Goal: Communication & Community: Answer question/provide support

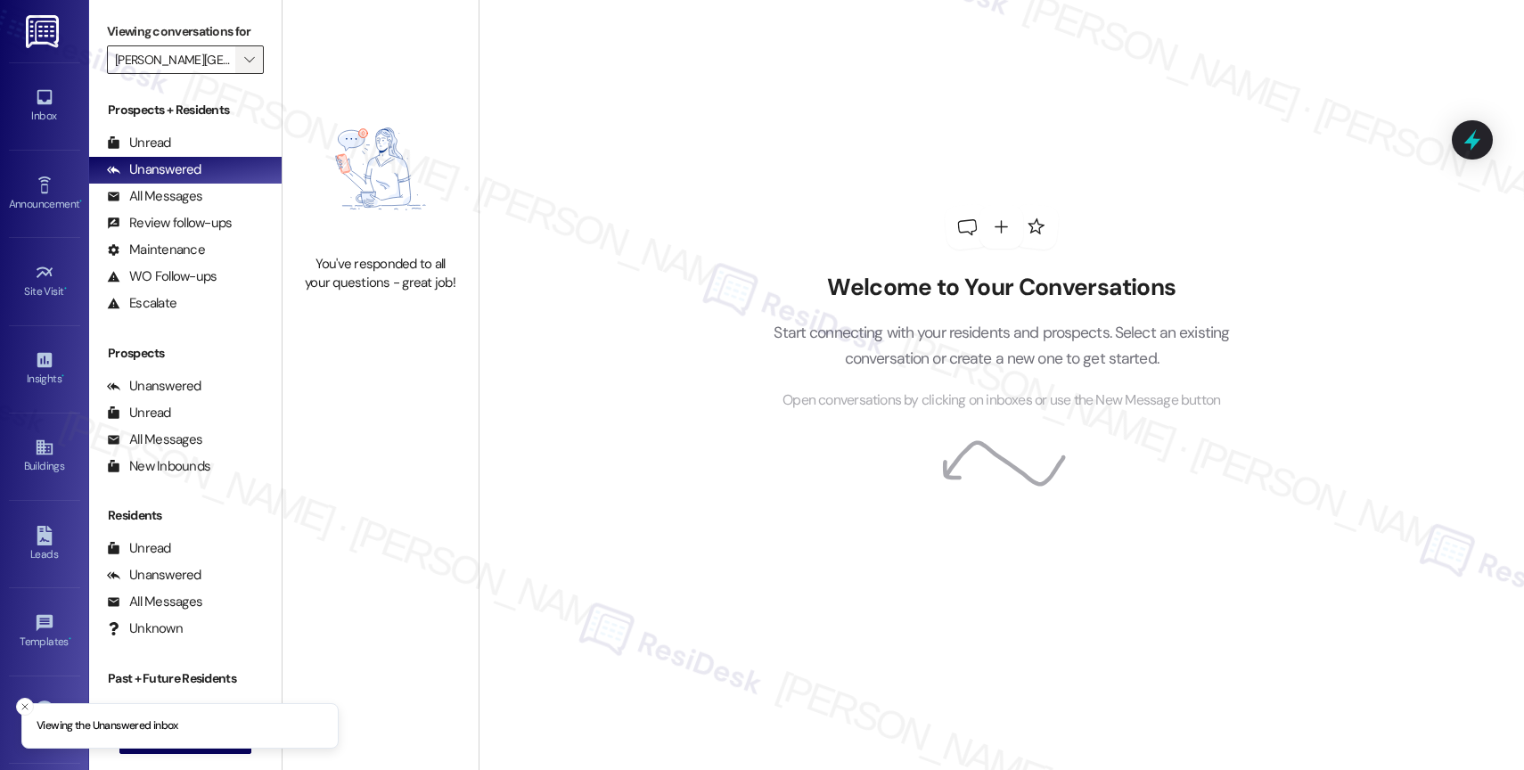
click at [244, 67] on icon "" at bounding box center [249, 60] width 10 height 14
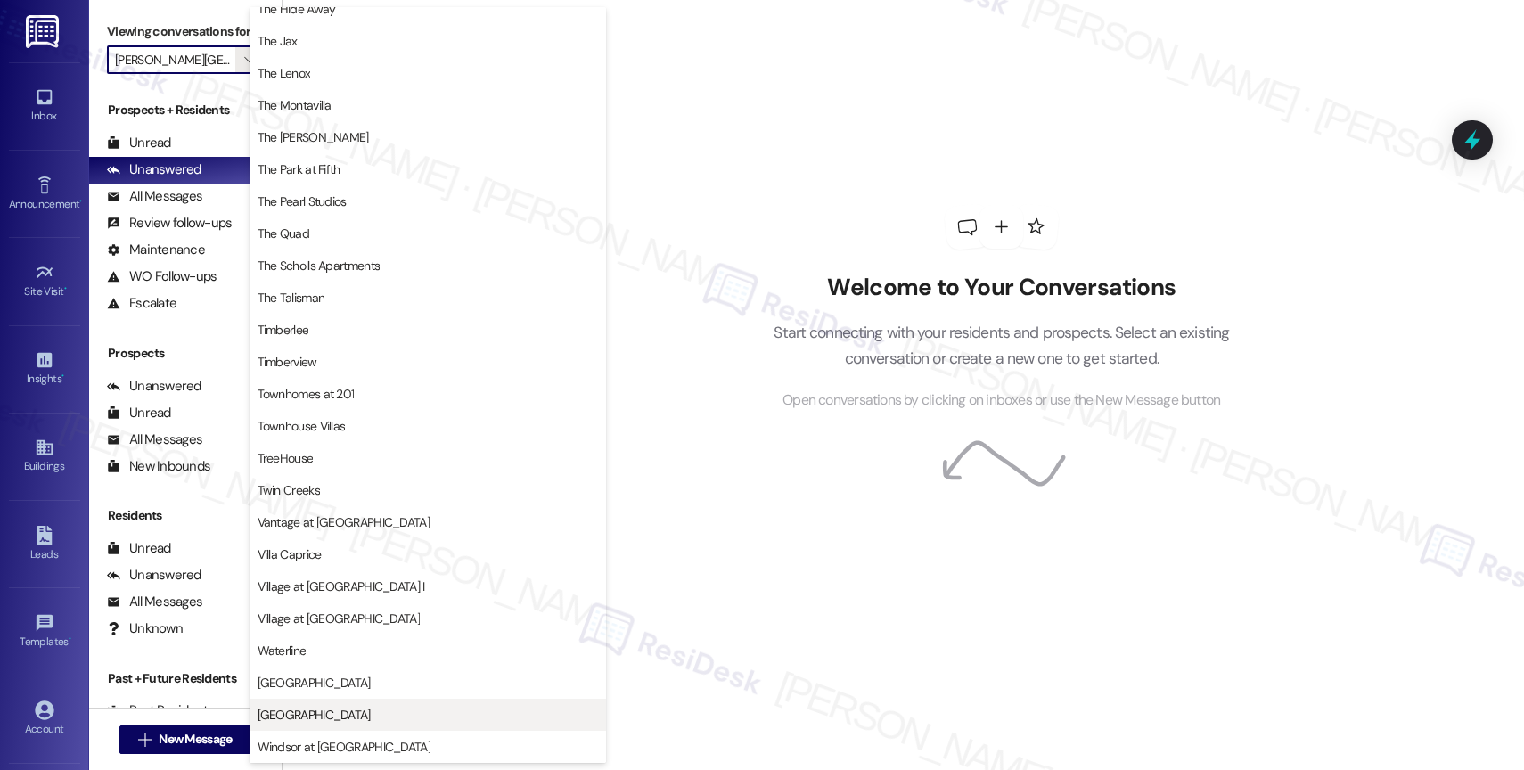
scroll to position [3202, 0]
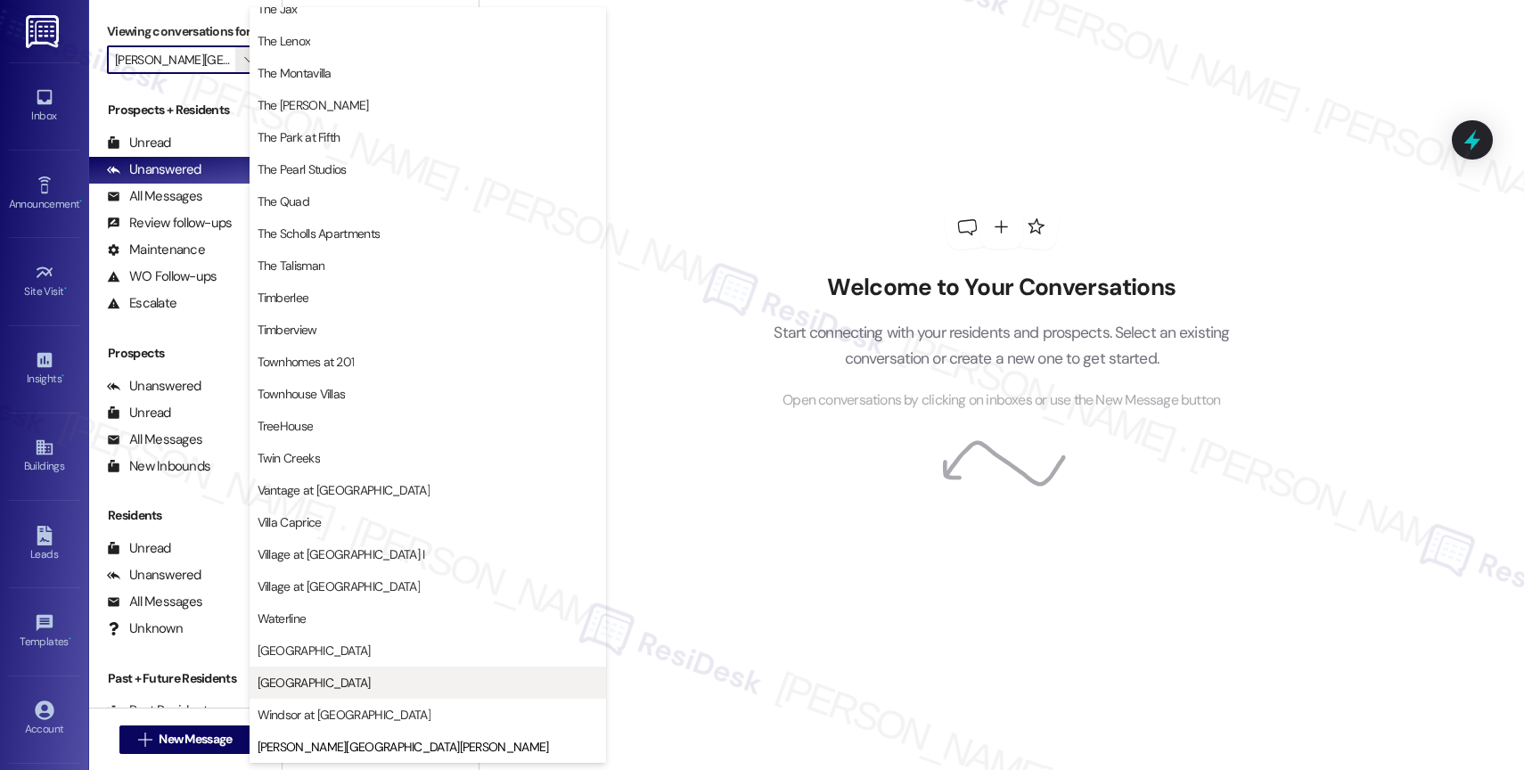
click at [306, 684] on span "[GEOGRAPHIC_DATA]" at bounding box center [314, 683] width 113 height 18
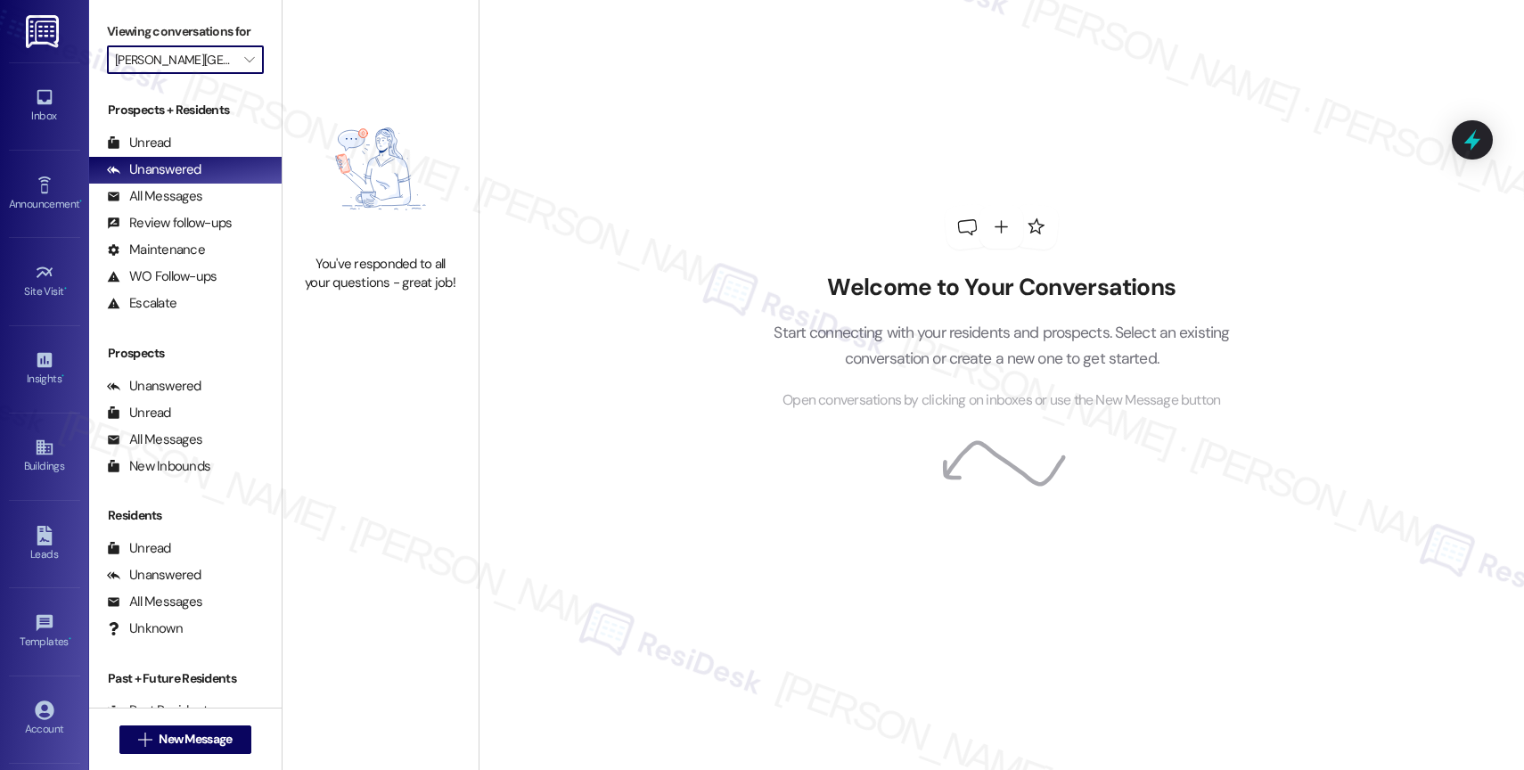
type input "[GEOGRAPHIC_DATA]"
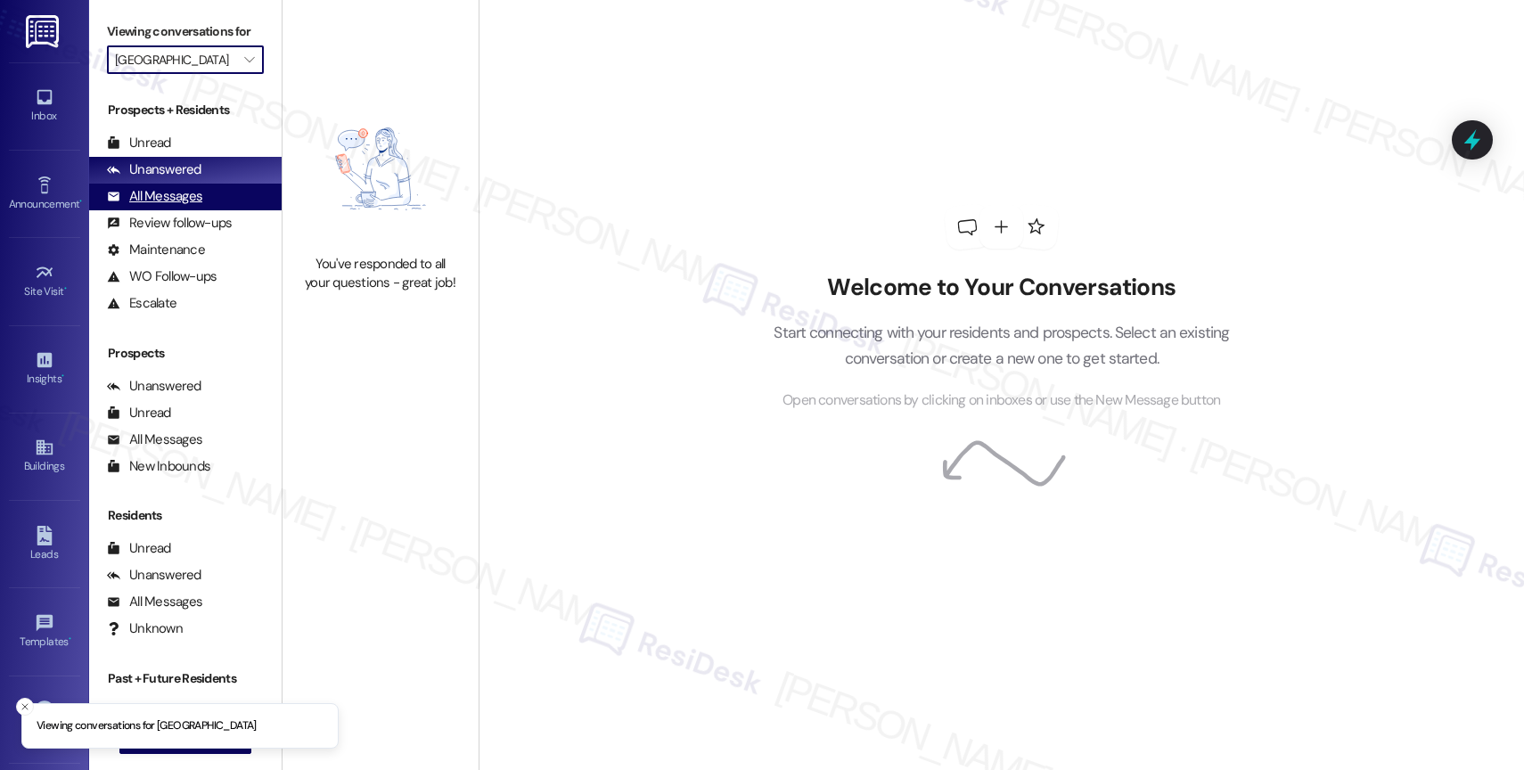
click at [187, 206] on div "All Messages" at bounding box center [154, 196] width 95 height 19
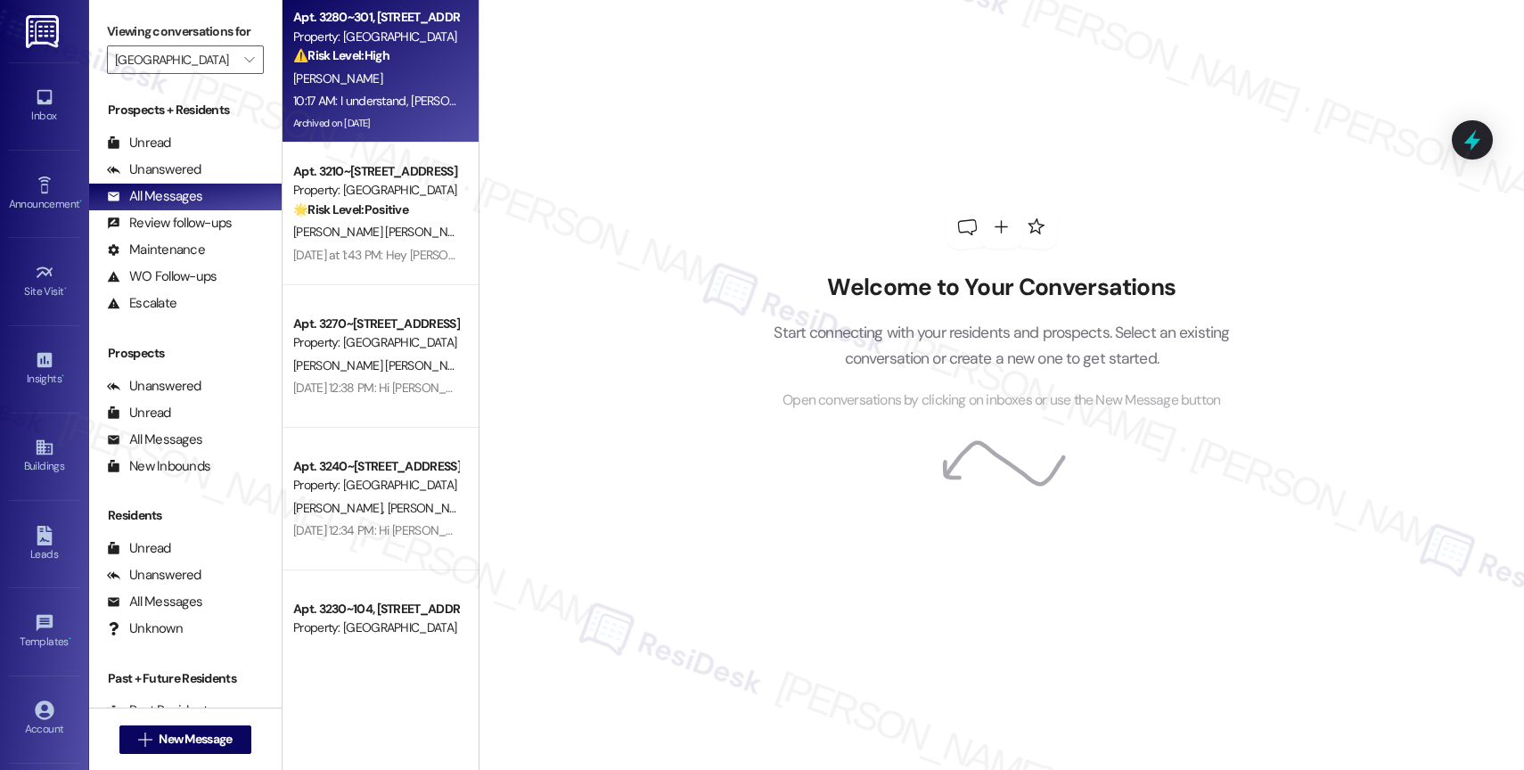
click at [370, 78] on div "[PERSON_NAME]" at bounding box center [375, 79] width 168 height 22
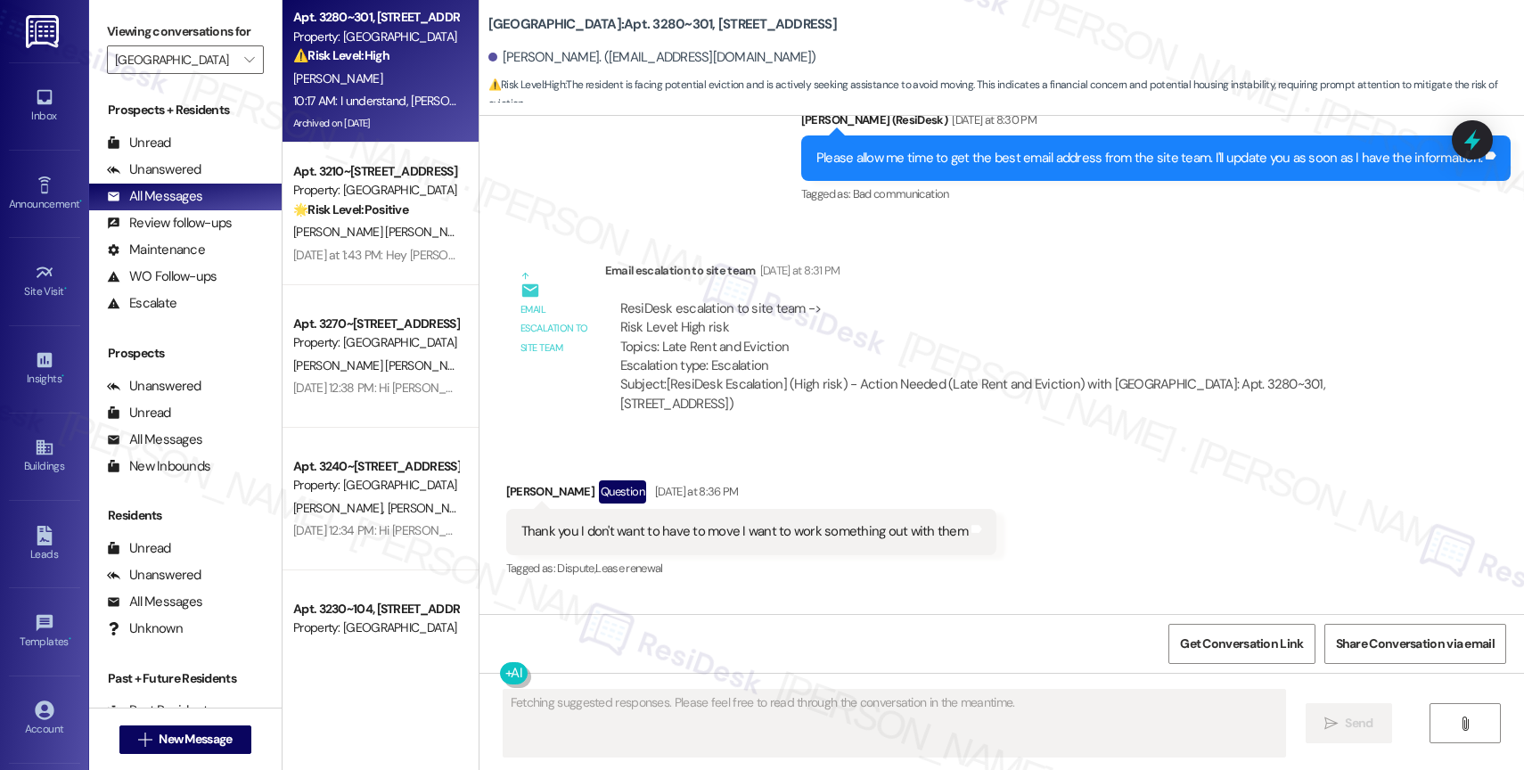
scroll to position [5303, 0]
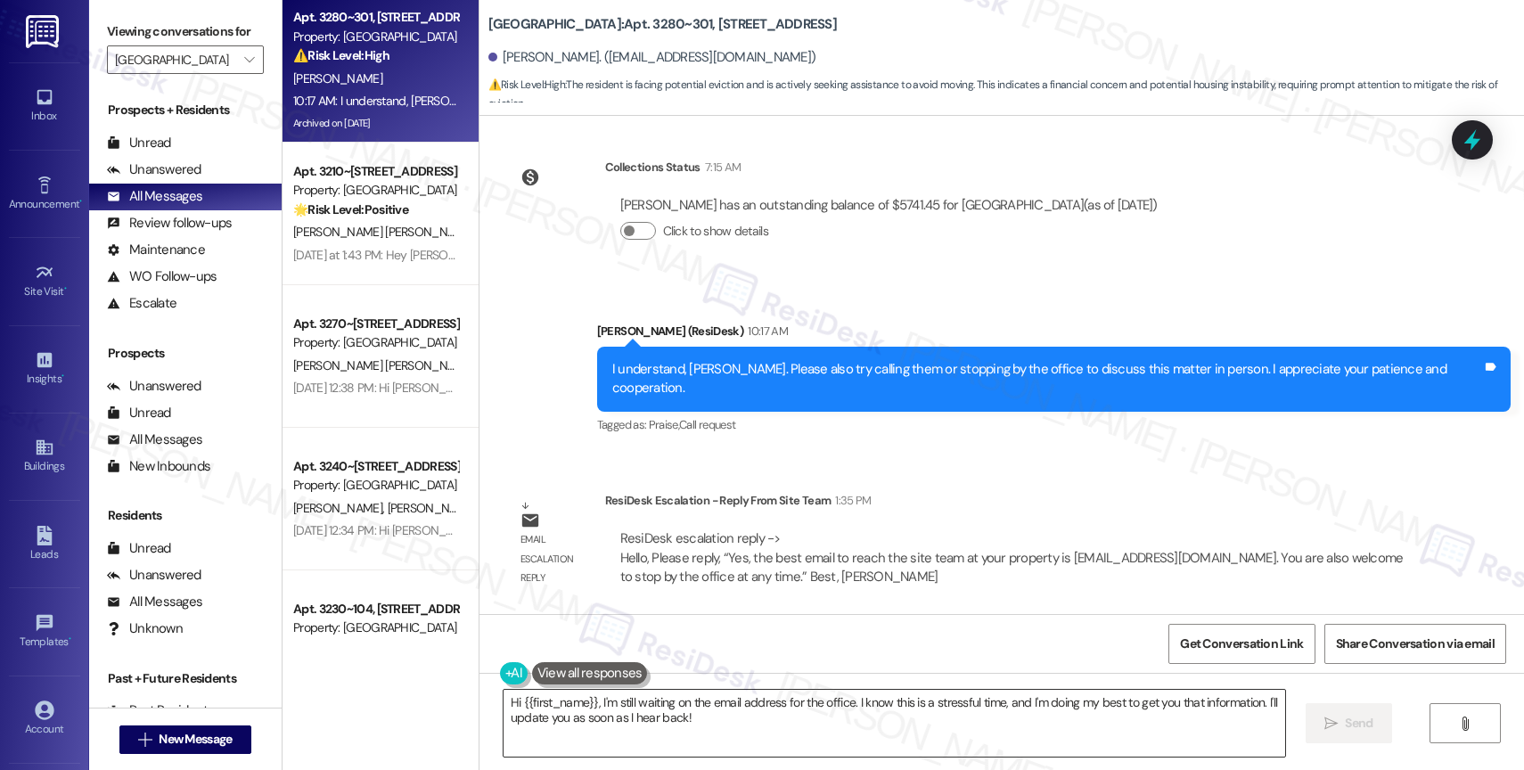
click at [624, 721] on textarea "Hi {{first_name}}, I'm still waiting on the email address for the office. I kno…" at bounding box center [895, 723] width 782 height 67
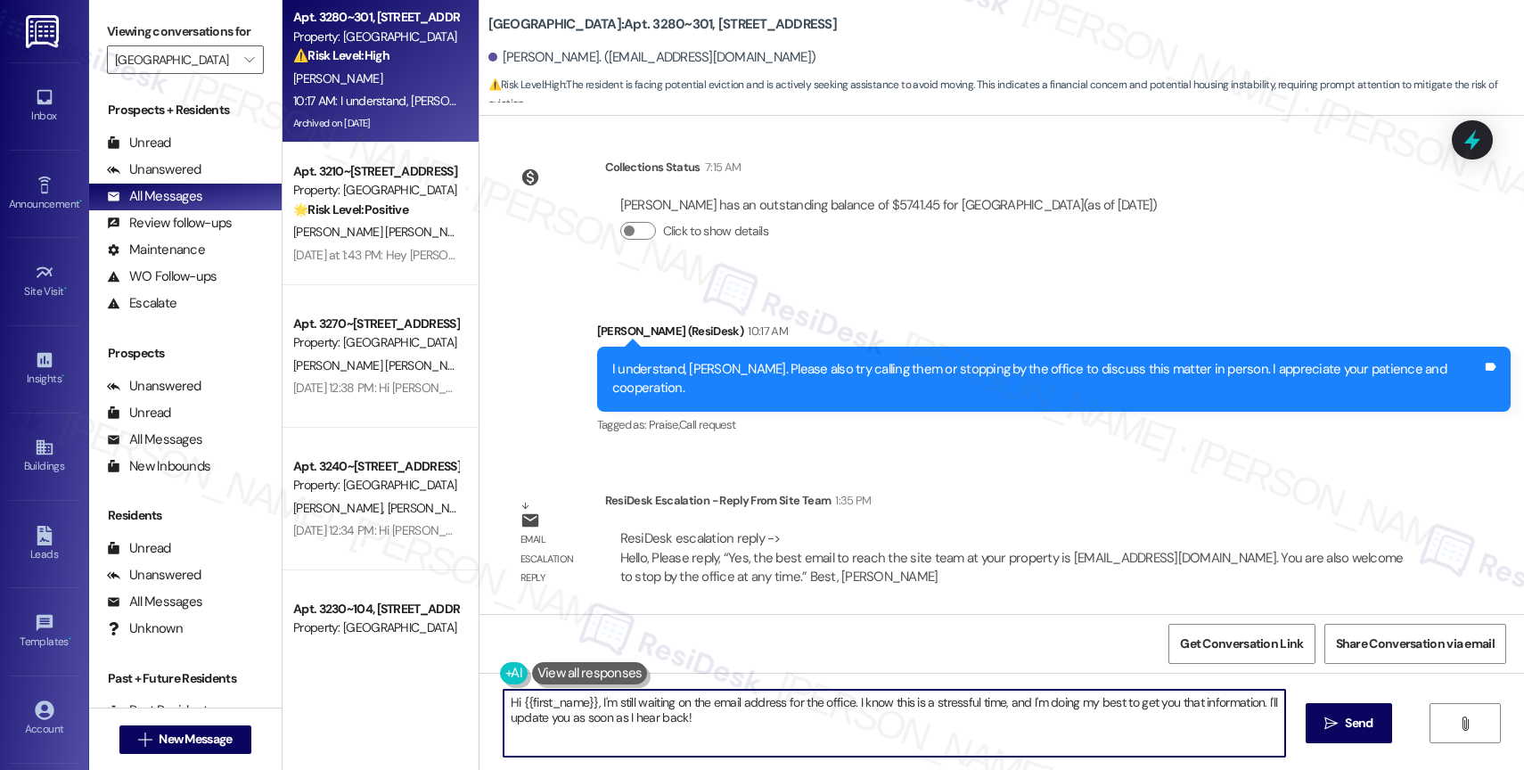
click at [624, 721] on textarea "Hi {{first_name}}, I'm still waiting on the email address for the office. I kno…" at bounding box center [895, 723] width 782 height 67
paste textarea ""Yes, the best email to reach the site team at your property is [EMAIL_ADDRESS]…"
drag, startPoint x: 516, startPoint y: 708, endPoint x: 430, endPoint y: 698, distance: 86.2
click at [430, 698] on div "Apt. 3280~301, [STREET_ADDRESS] Property: [GEOGRAPHIC_DATA] ⚠️ Risk Level: High…" at bounding box center [903, 385] width 1241 height 770
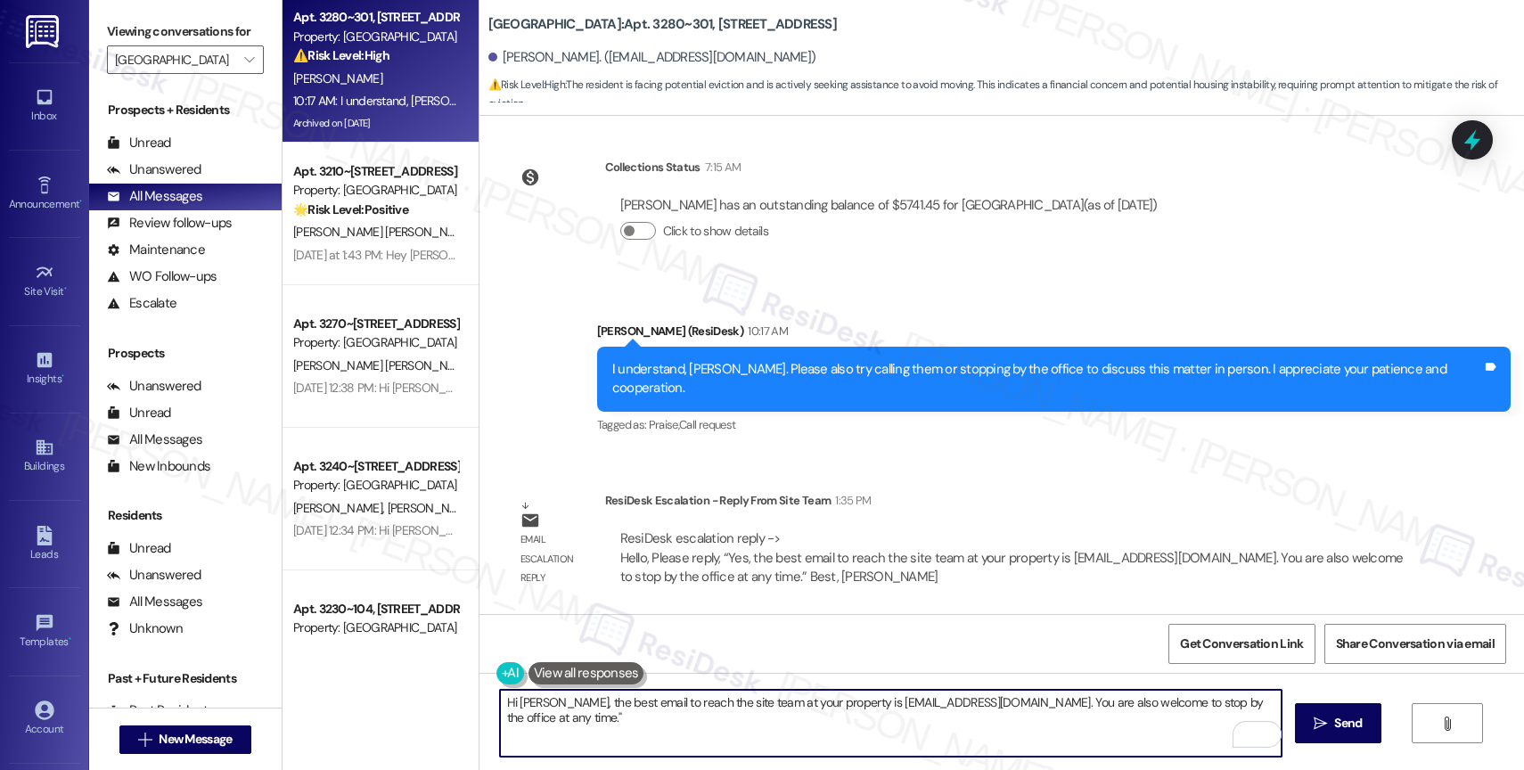
click at [635, 724] on textarea "Hi [PERSON_NAME], the best email to reach the site team at your property is [EM…" at bounding box center [891, 723] width 782 height 67
type textarea "Hi [PERSON_NAME], the best email to reach the site team at your property is [EM…"
click at [1251, 733] on icon "Open Grammarly. 0 Suggestions." at bounding box center [1254, 735] width 20 height 20
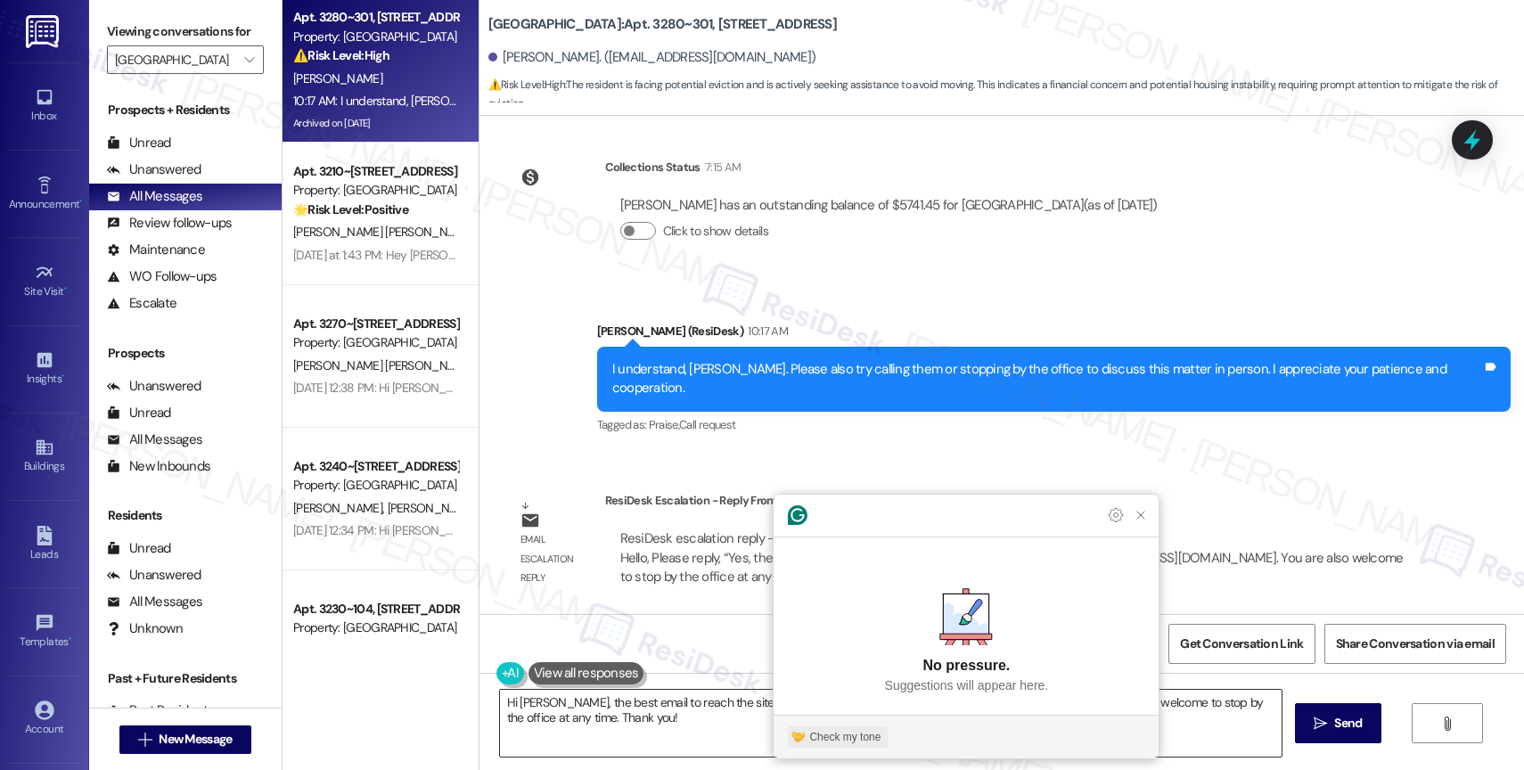
click at [798, 733] on img "Check my tone" at bounding box center [798, 737] width 14 height 14
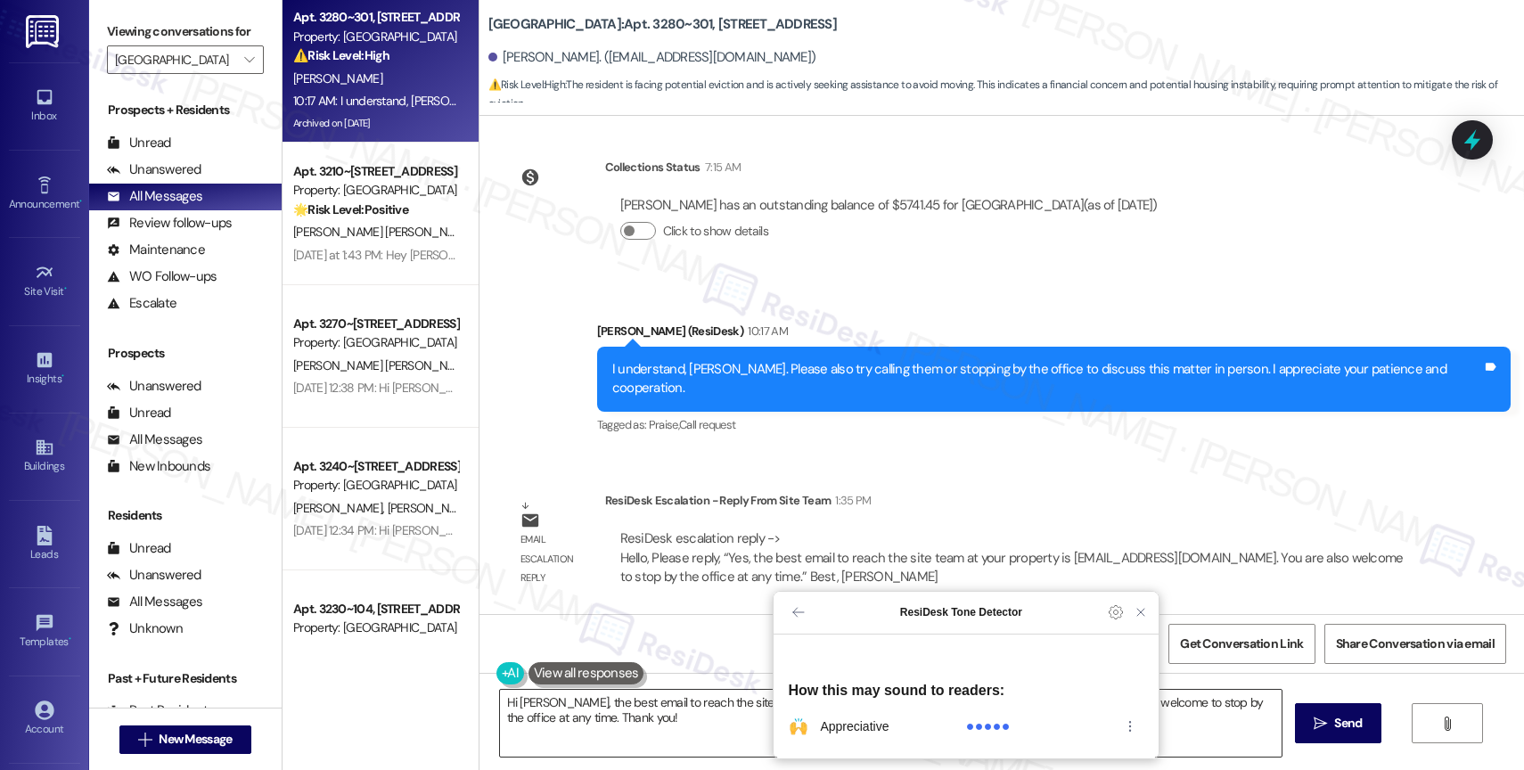
click at [1136, 612] on div "Email escalation reply ResiDesk Escalation - Reply From Site Team 1:35 PM ResiD…" at bounding box center [963, 545] width 940 height 135
click at [1134, 619] on icon "Close Grammarly Assistant" at bounding box center [1141, 612] width 14 height 14
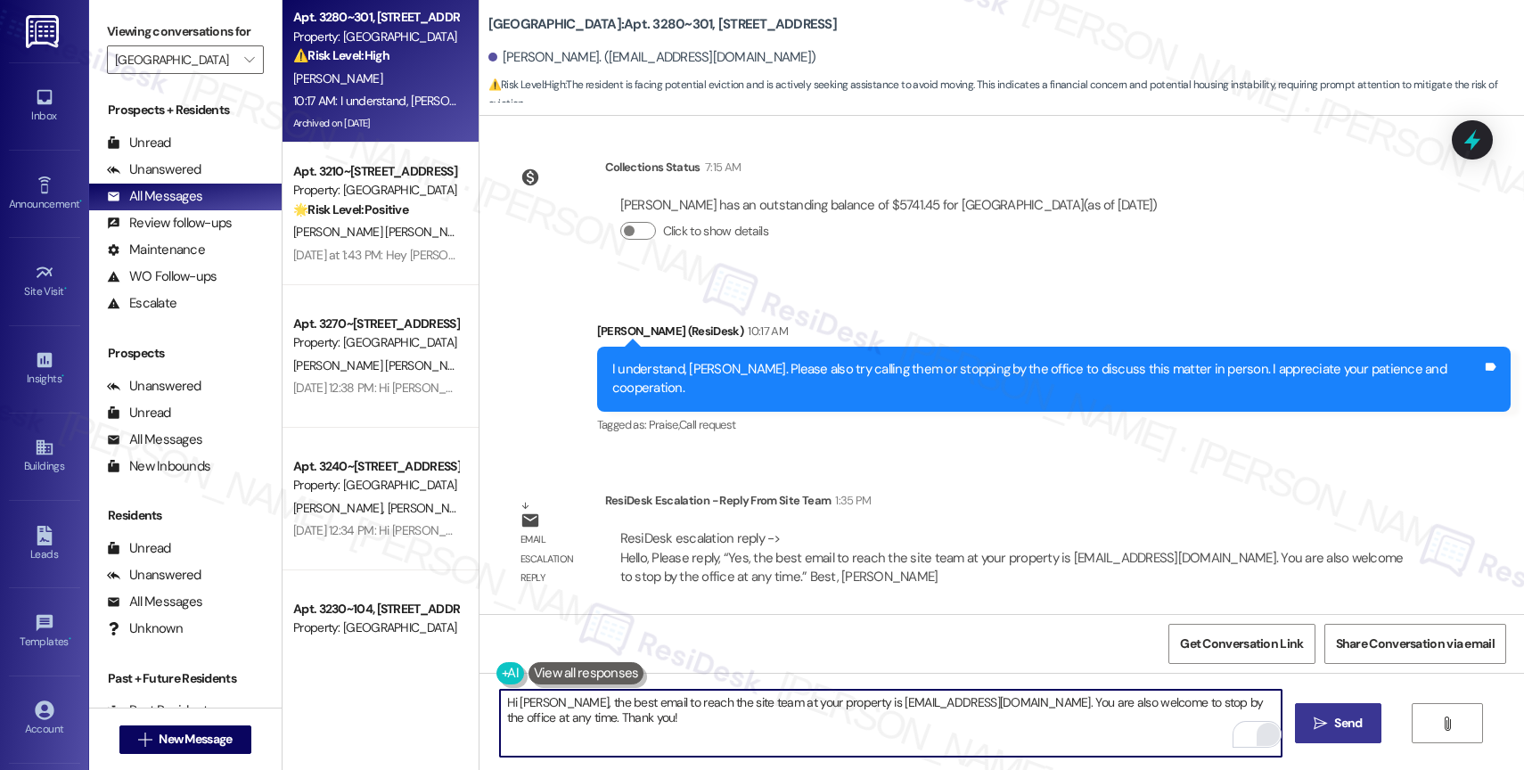
click at [1323, 728] on icon "" at bounding box center [1320, 724] width 13 height 14
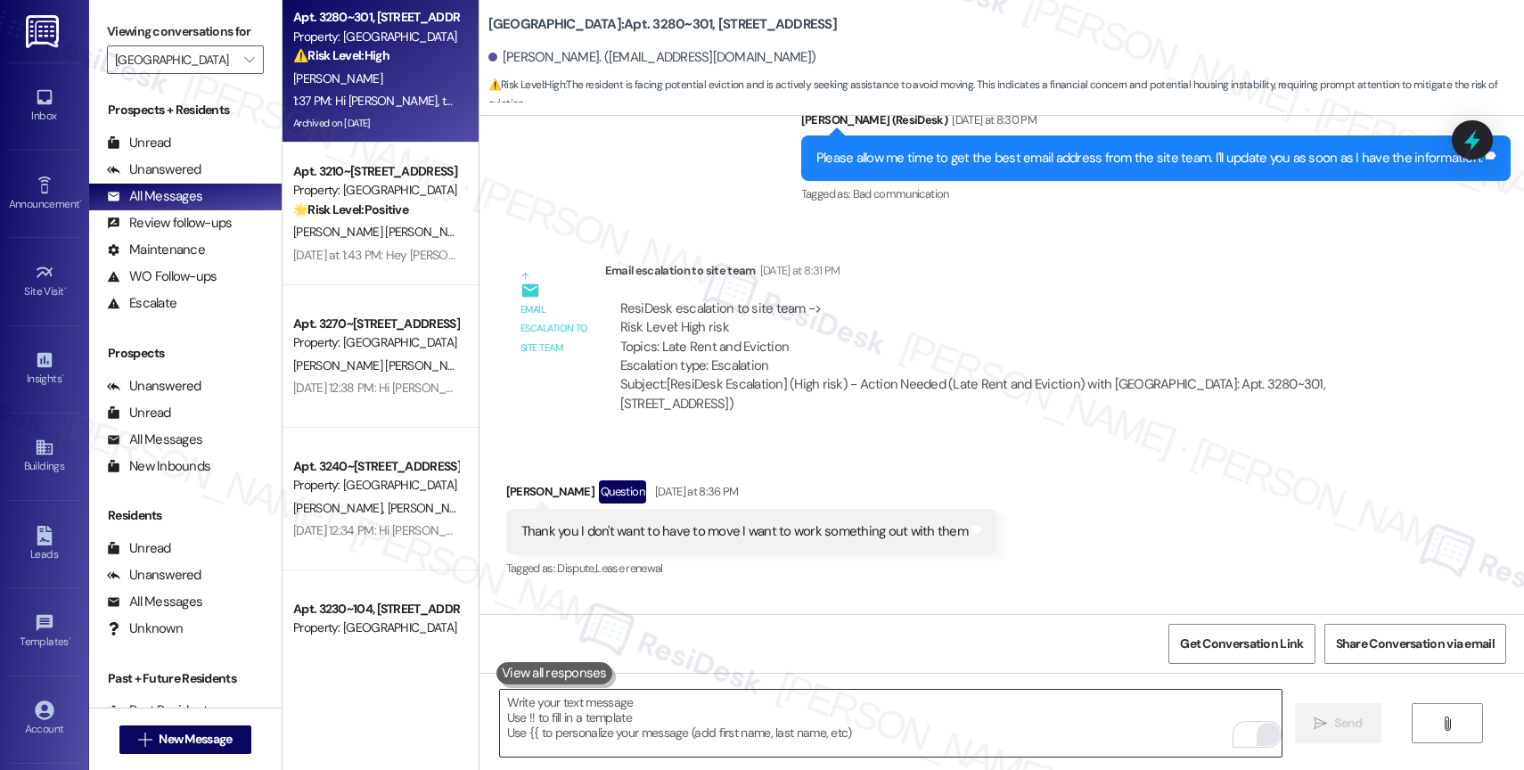
scroll to position [5447, 0]
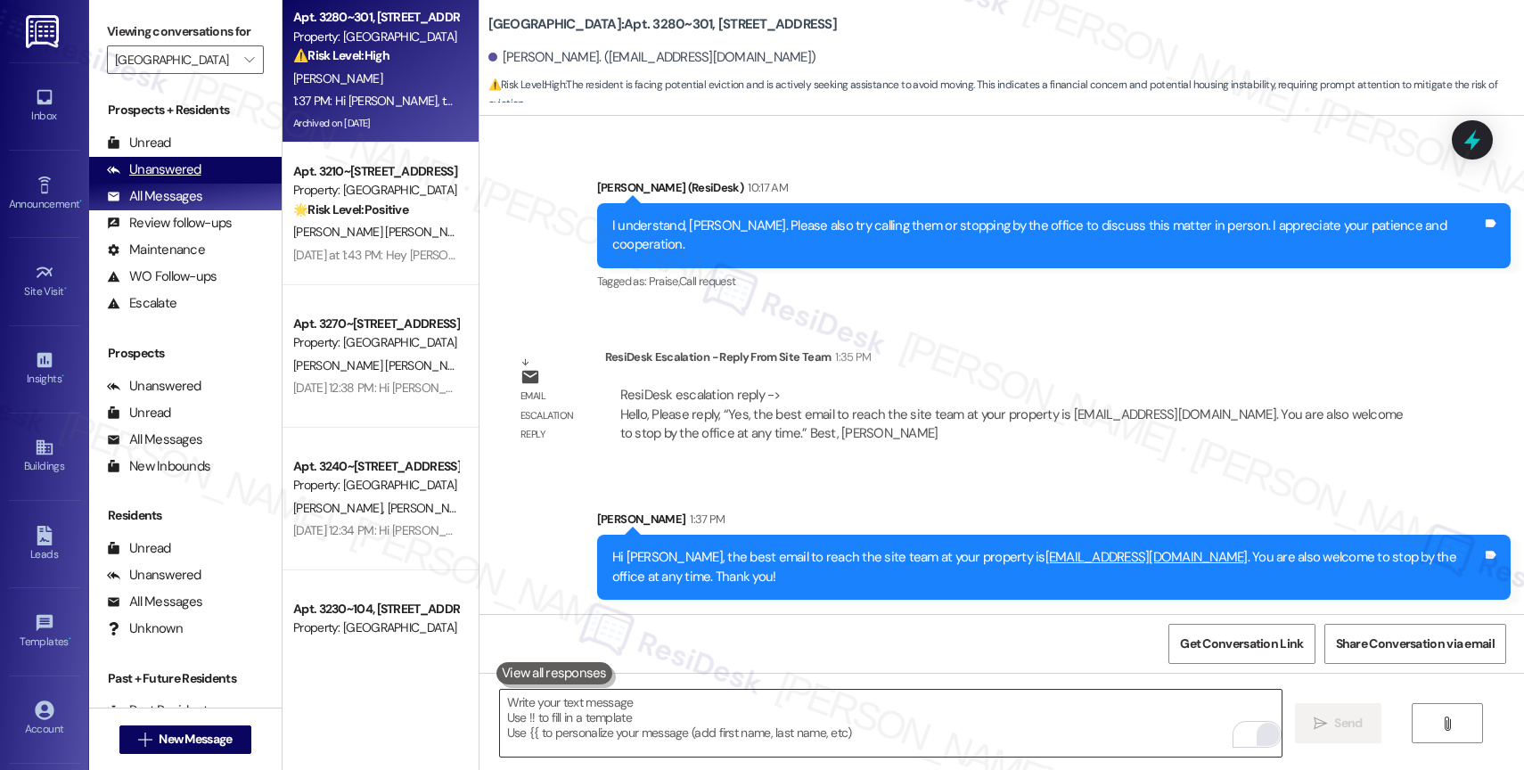
click at [171, 179] on div "Unanswered" at bounding box center [154, 169] width 94 height 19
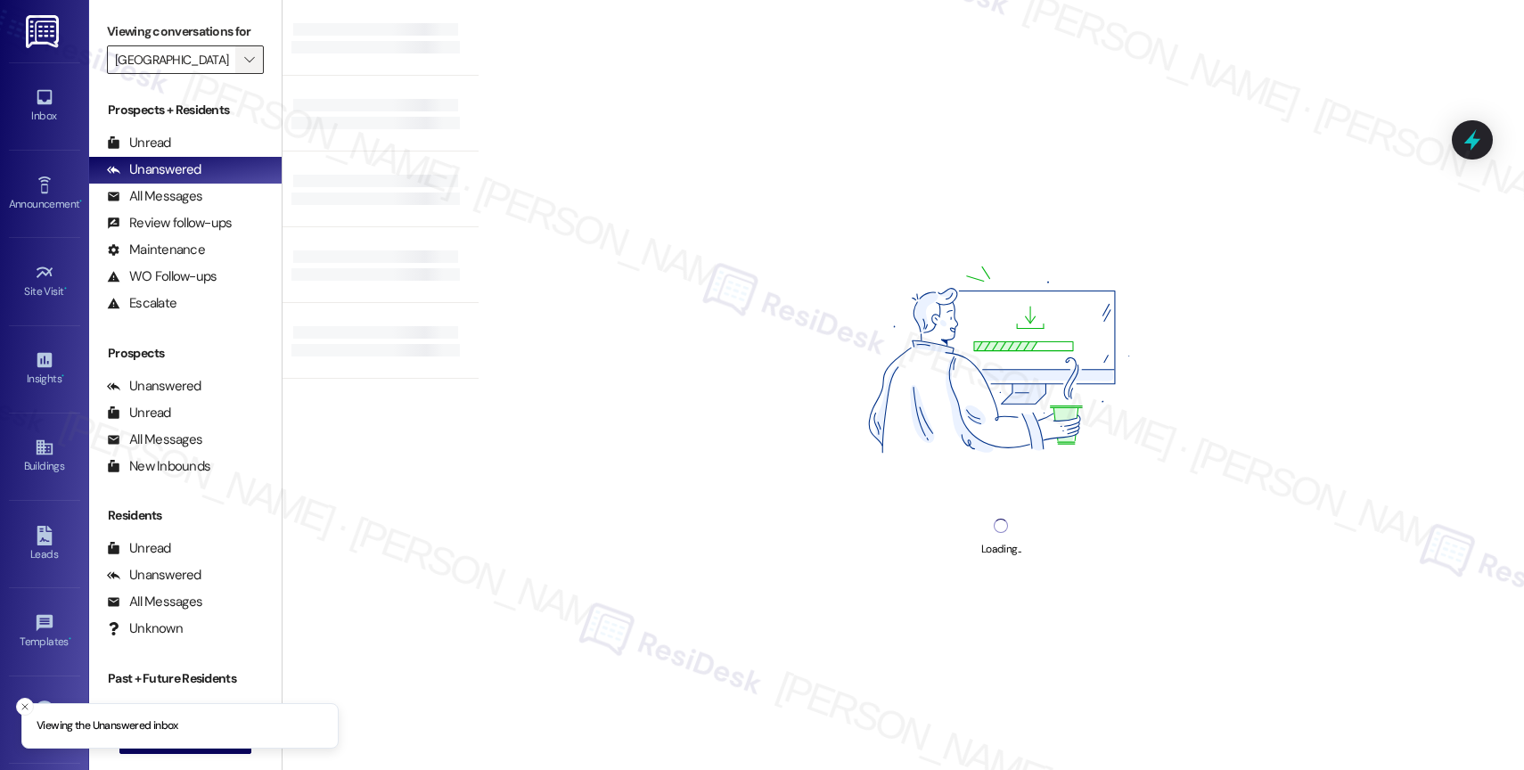
click at [244, 67] on icon "" at bounding box center [249, 60] width 10 height 14
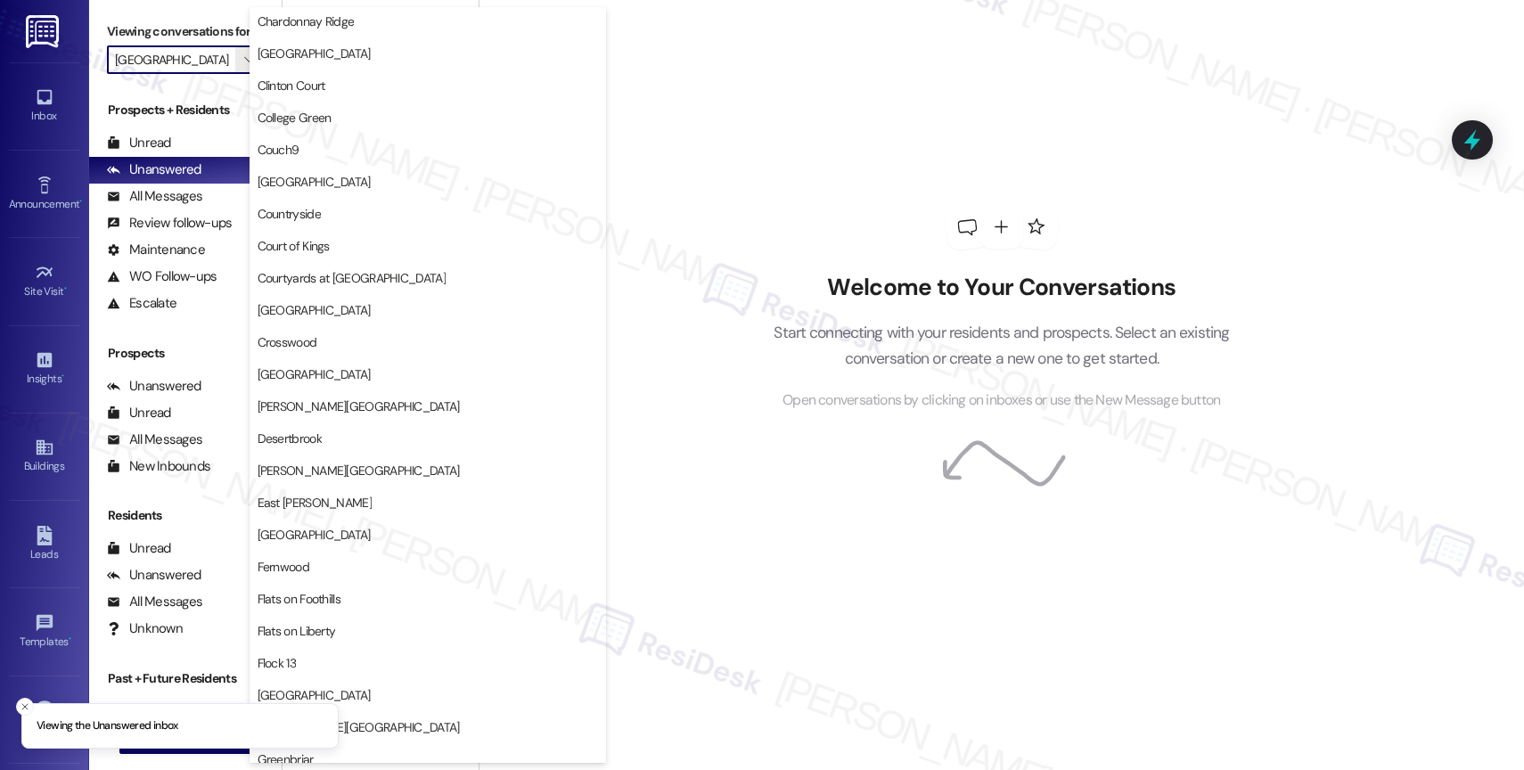
scroll to position [0, 0]
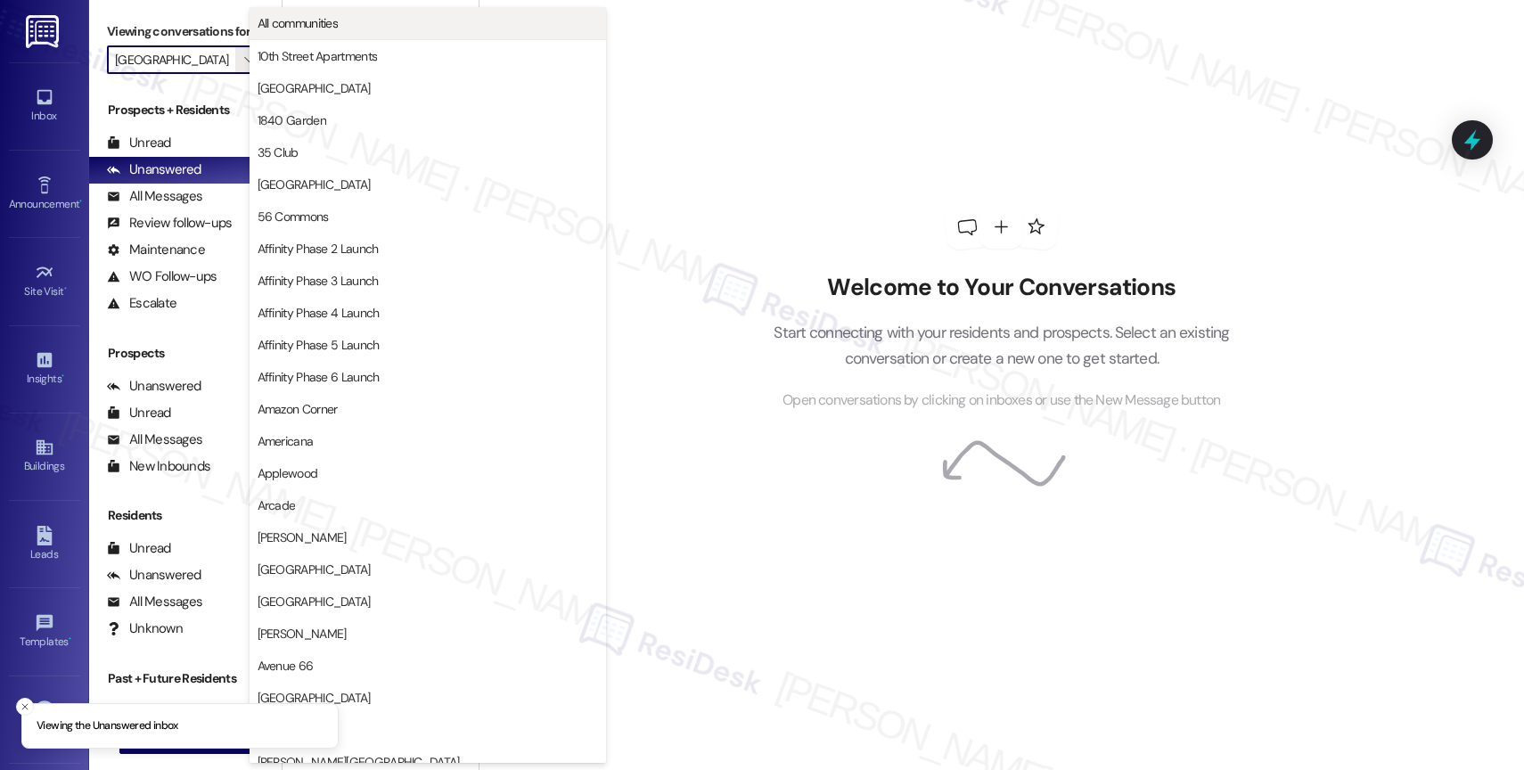
click at [360, 18] on span "All communities" at bounding box center [428, 23] width 340 height 18
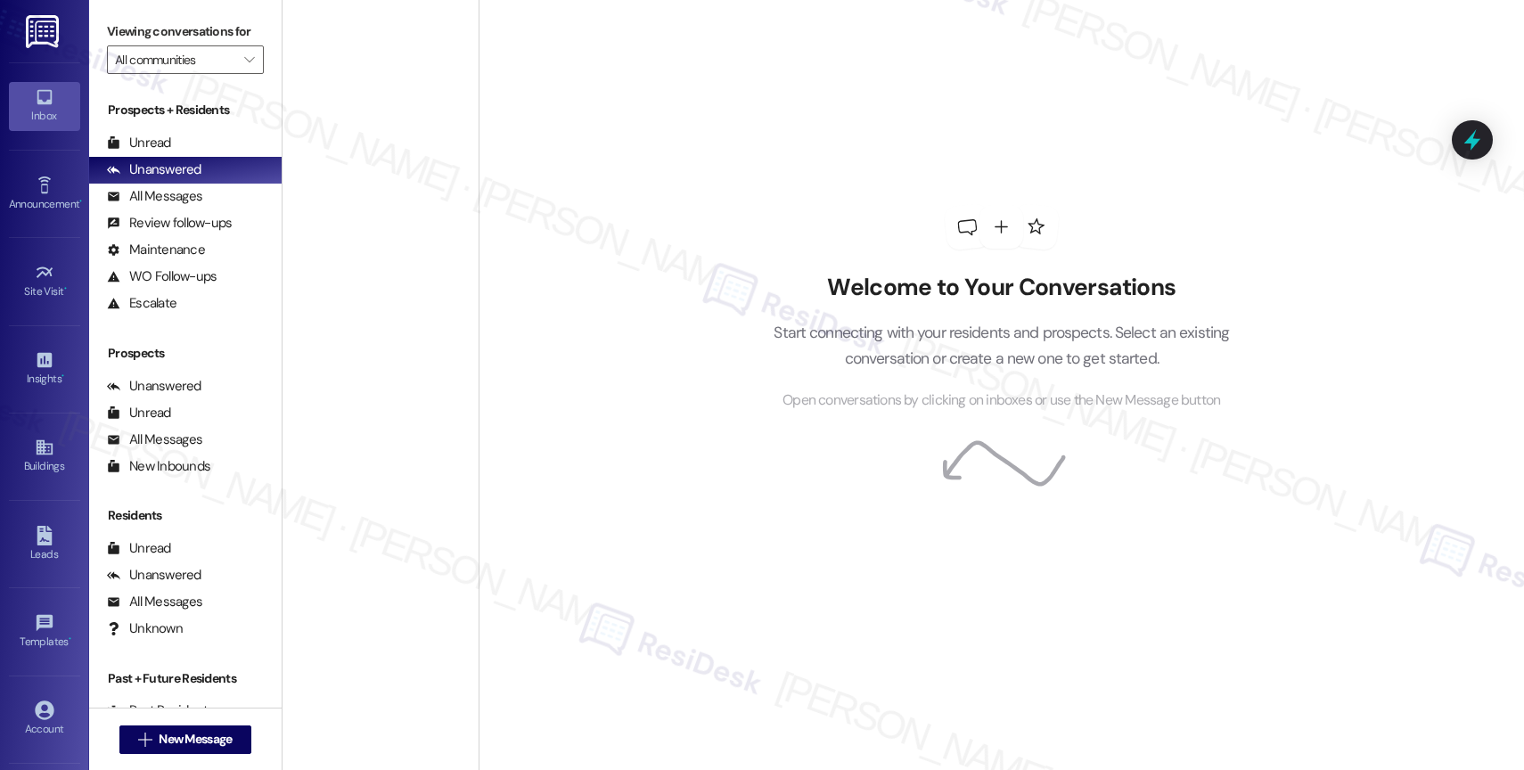
scroll to position [6403, 0]
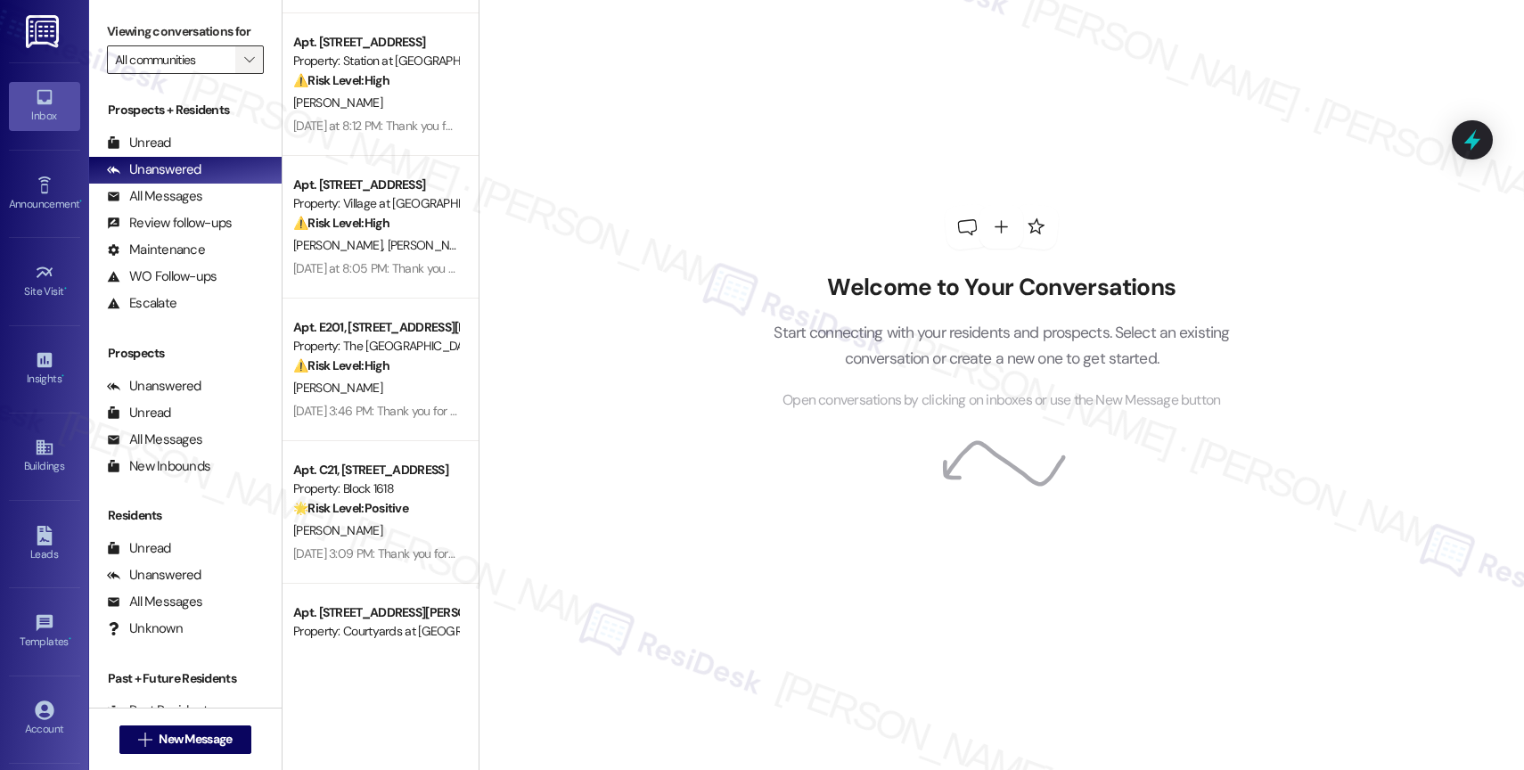
click at [244, 67] on icon "" at bounding box center [249, 60] width 10 height 14
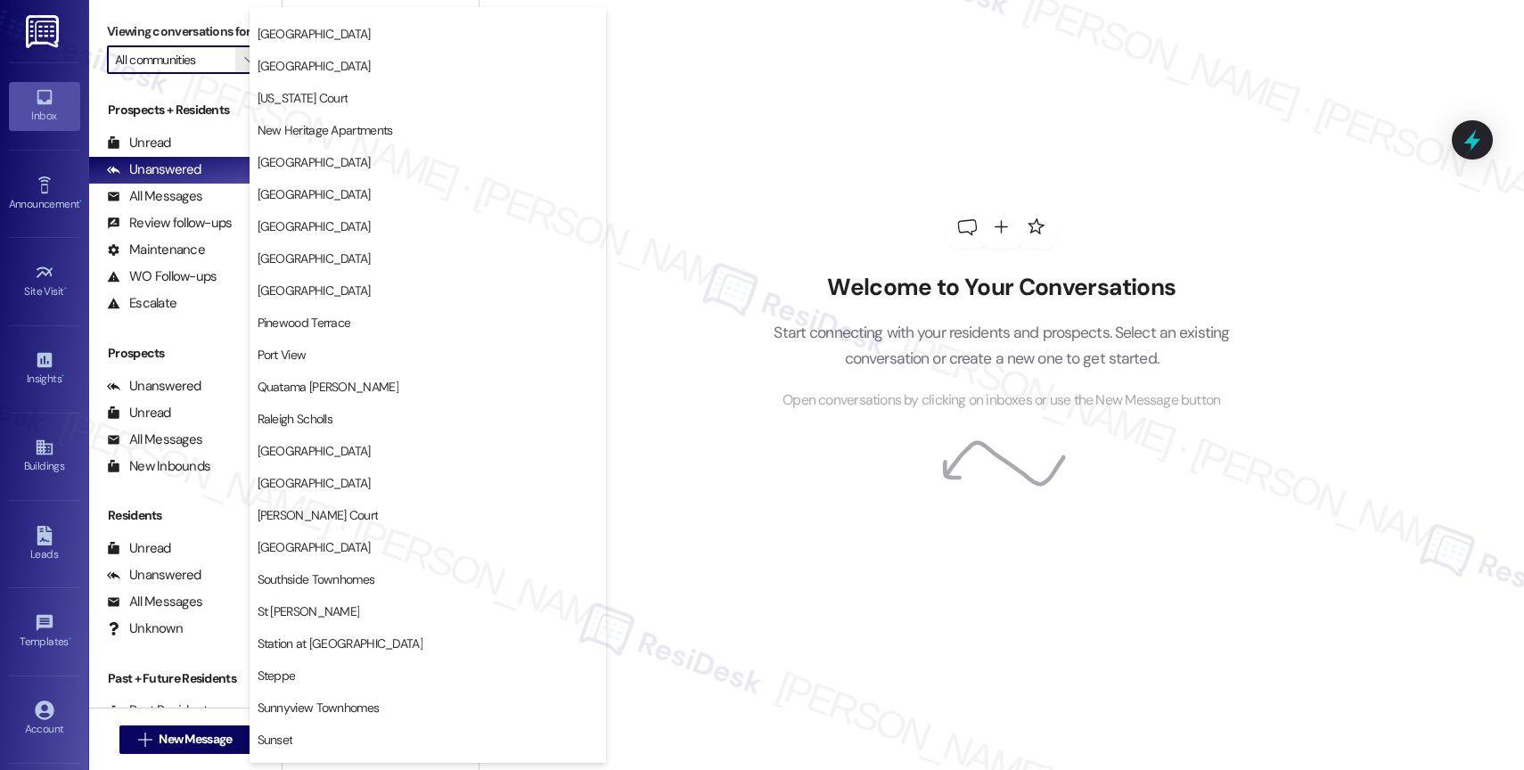
scroll to position [3288, 0]
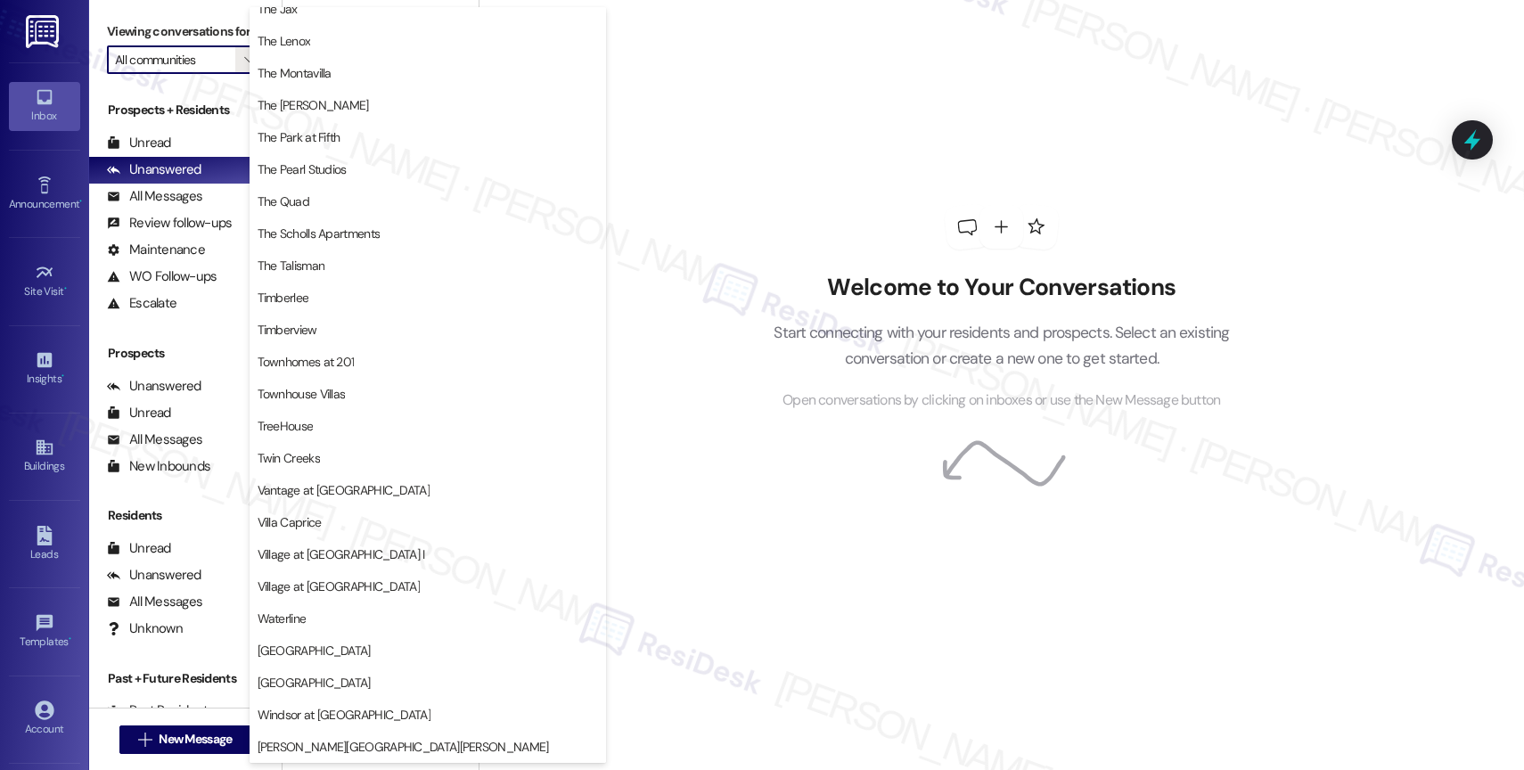
click at [758, 240] on div "Welcome to Your Conversations Start connecting with your residents and prospect…" at bounding box center [1001, 308] width 535 height 616
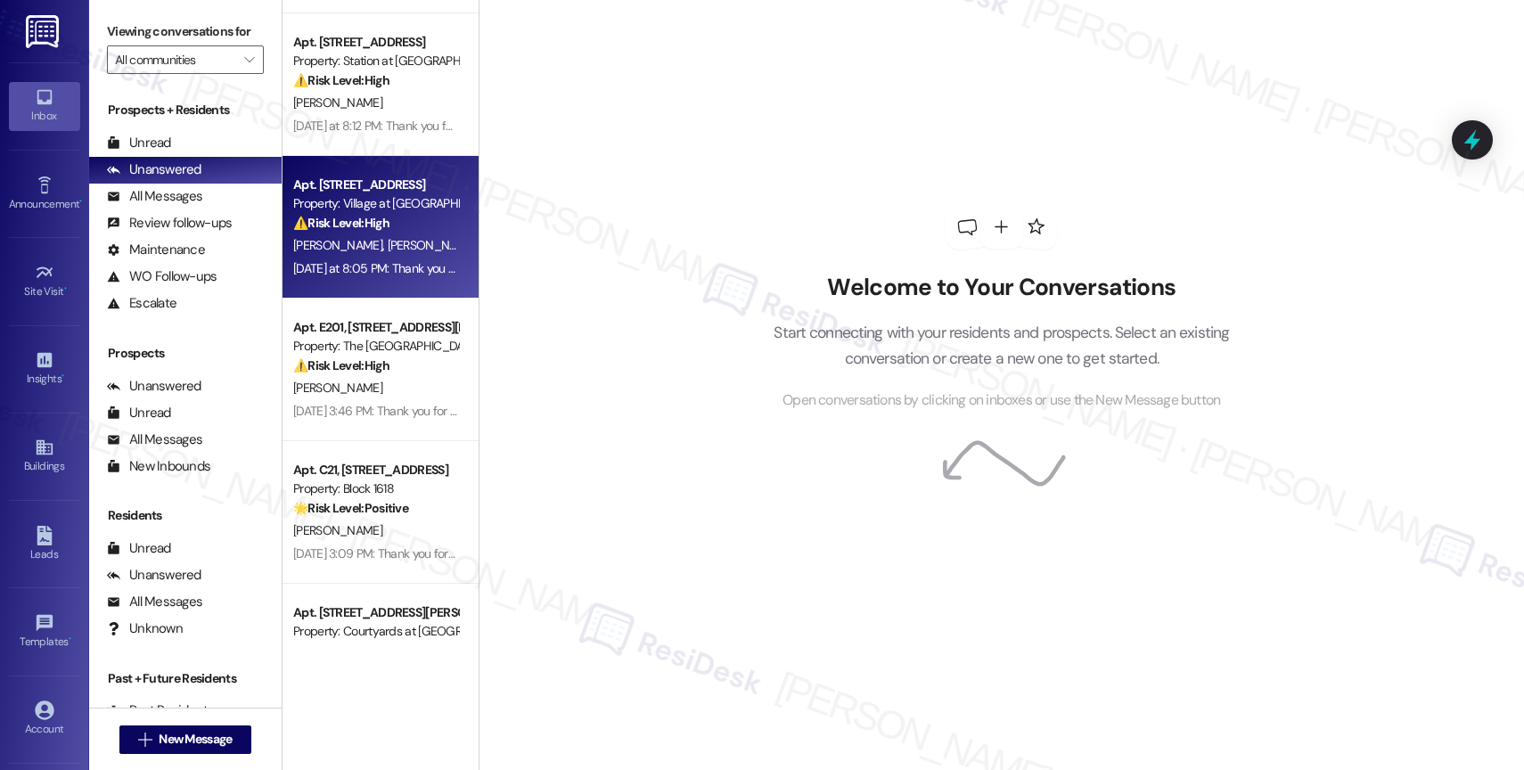
click at [363, 225] on strong "⚠️ Risk Level: High" at bounding box center [341, 223] width 96 height 16
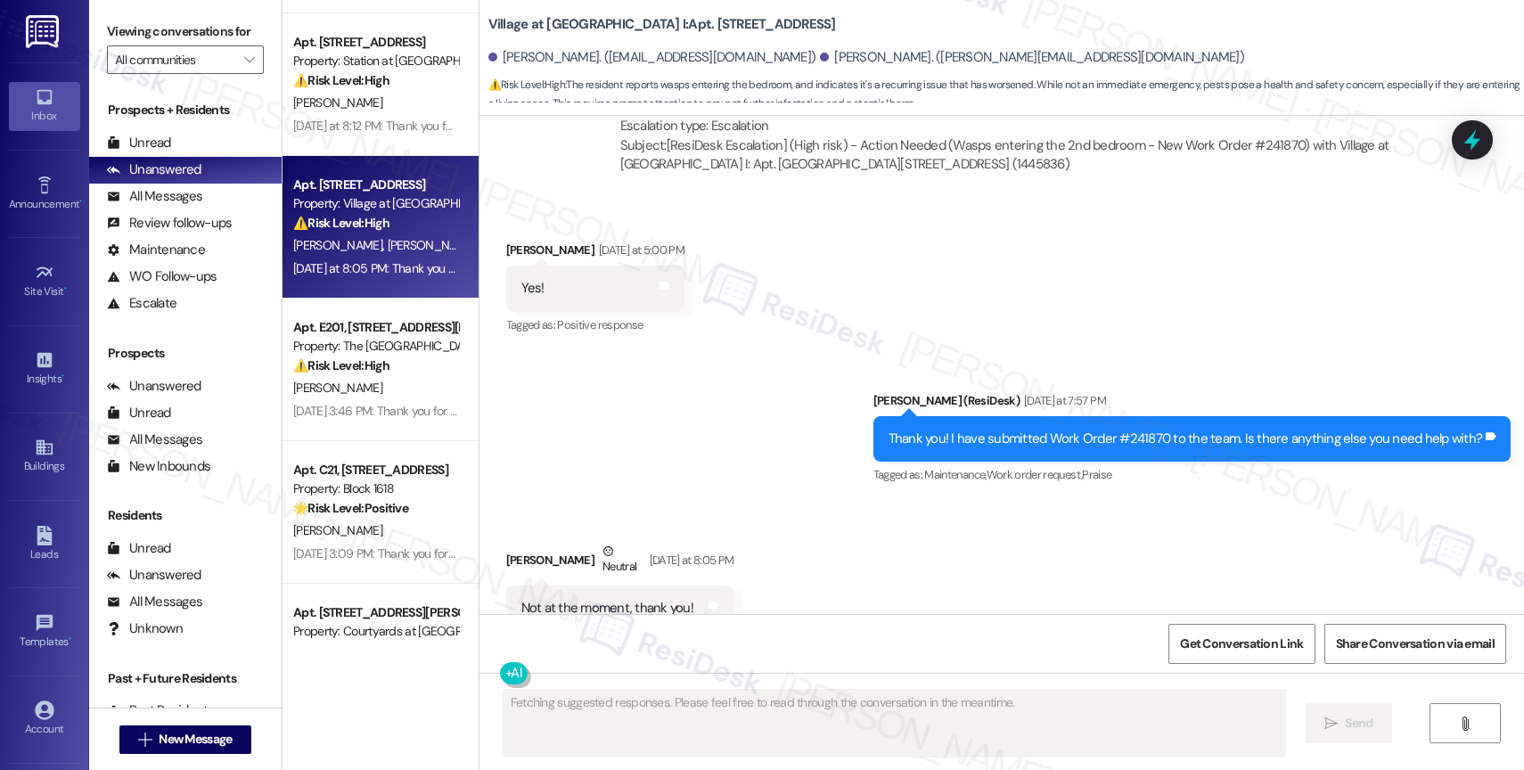
scroll to position [4775, 0]
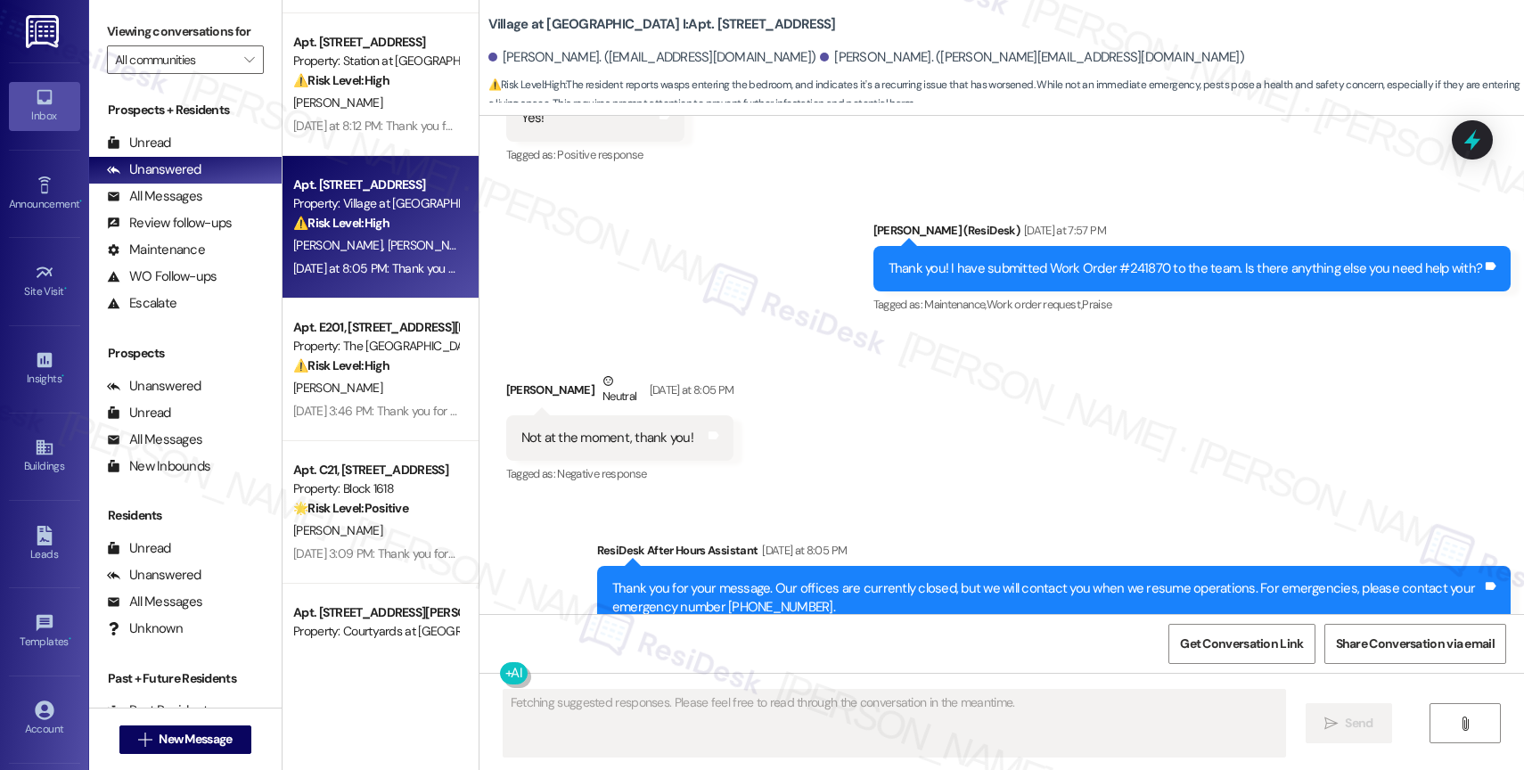
click at [930, 388] on div "Received via SMS [PERSON_NAME] Neutral [DATE] at 8:05 PM Not at the moment, tha…" at bounding box center [1001, 416] width 1044 height 169
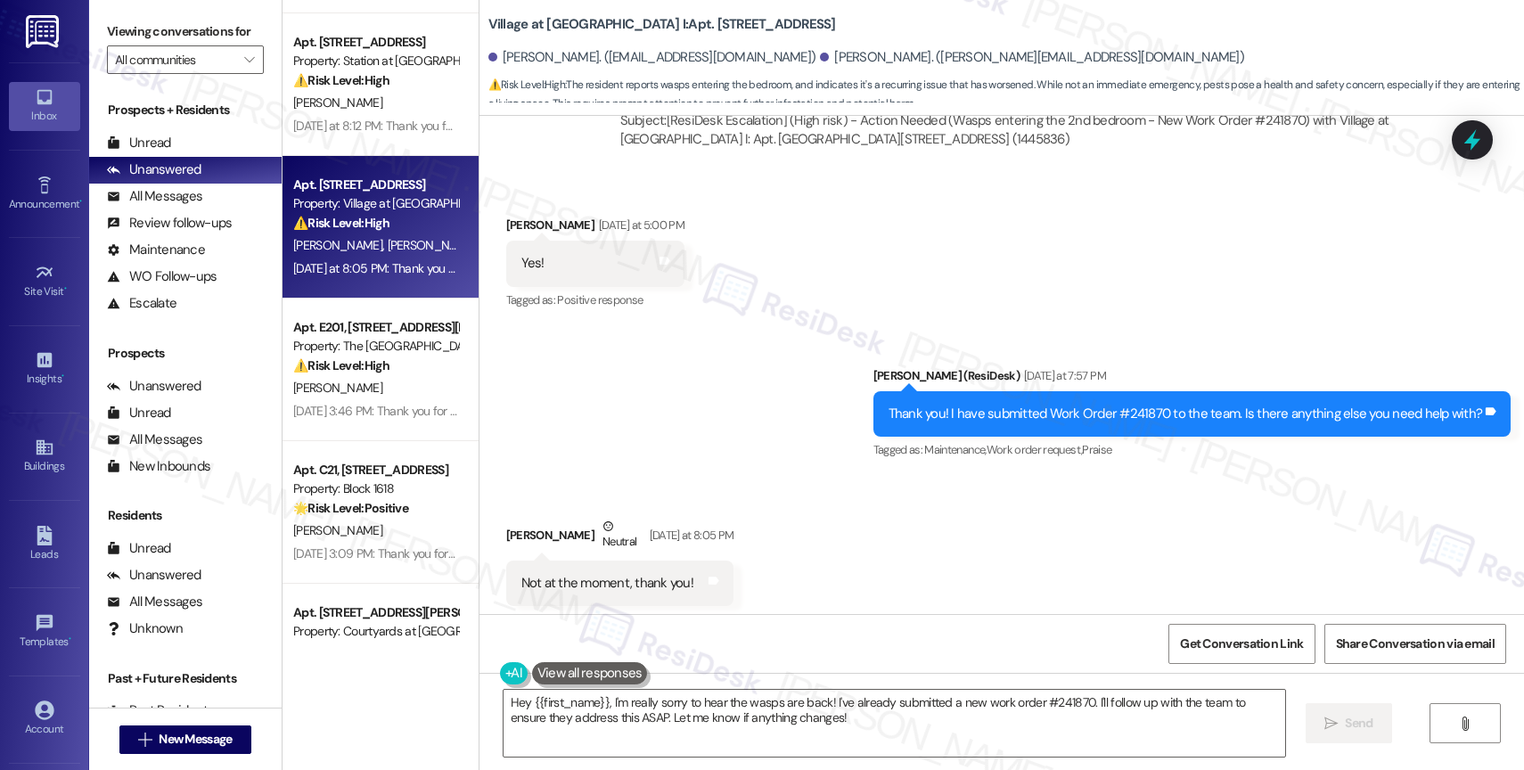
scroll to position [4157, 0]
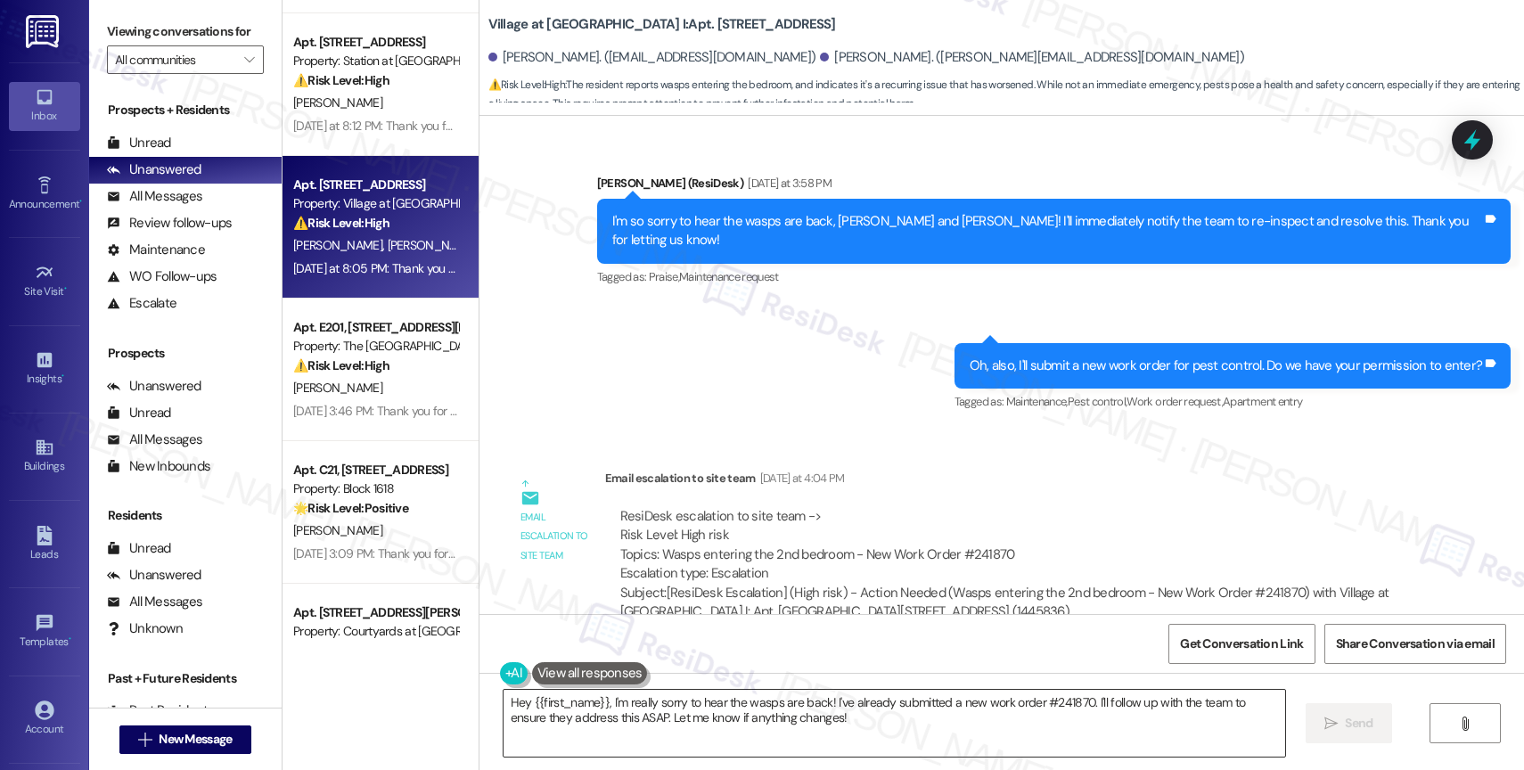
click at [613, 738] on textarea "Hey {{first_name}}, I'm really sorry to hear the wasps are back! I've already s…" at bounding box center [895, 723] width 782 height 67
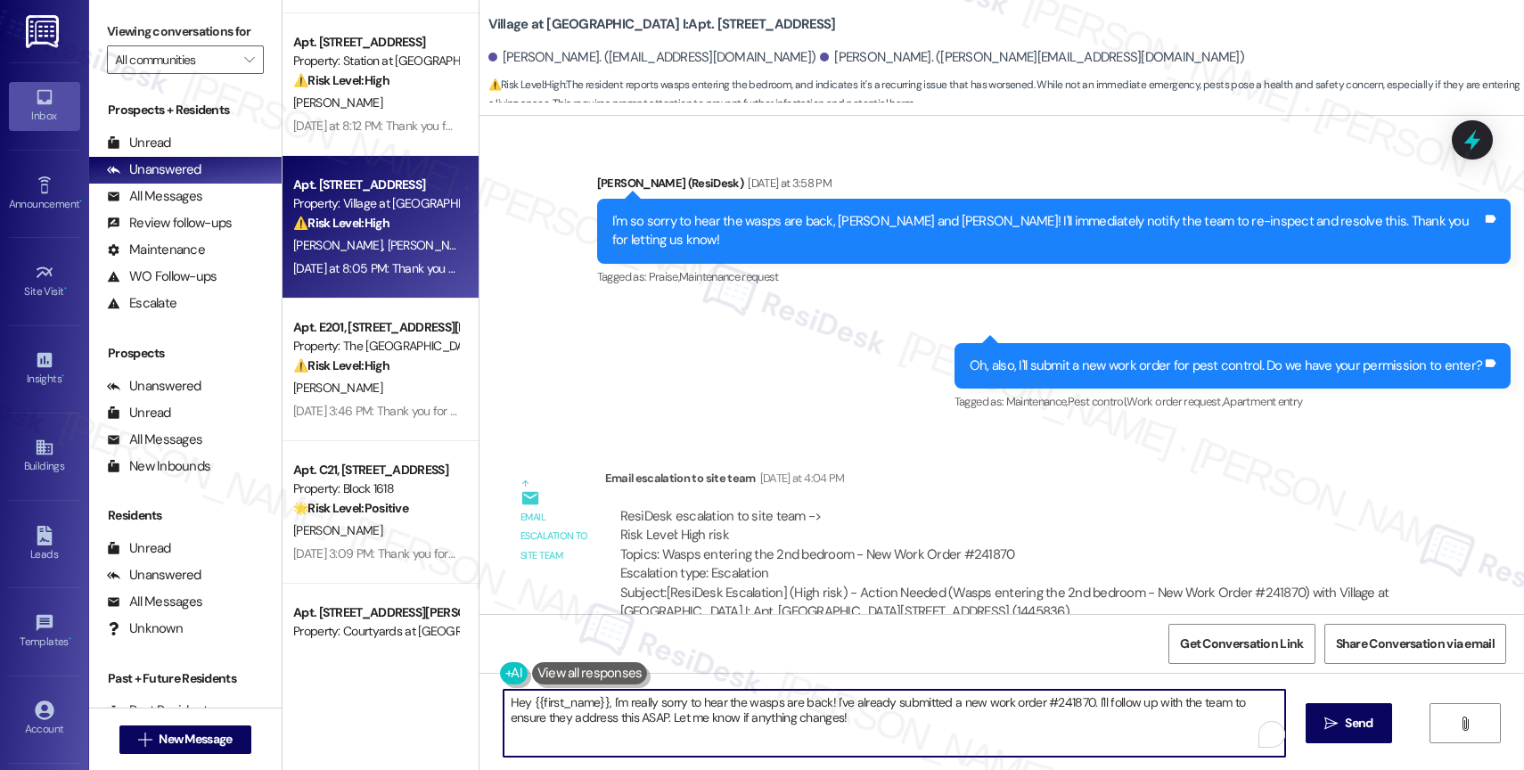
click at [613, 738] on textarea "Hey {{first_name}}, I'm really sorry to hear the wasps are back! I've already s…" at bounding box center [895, 723] width 782 height 67
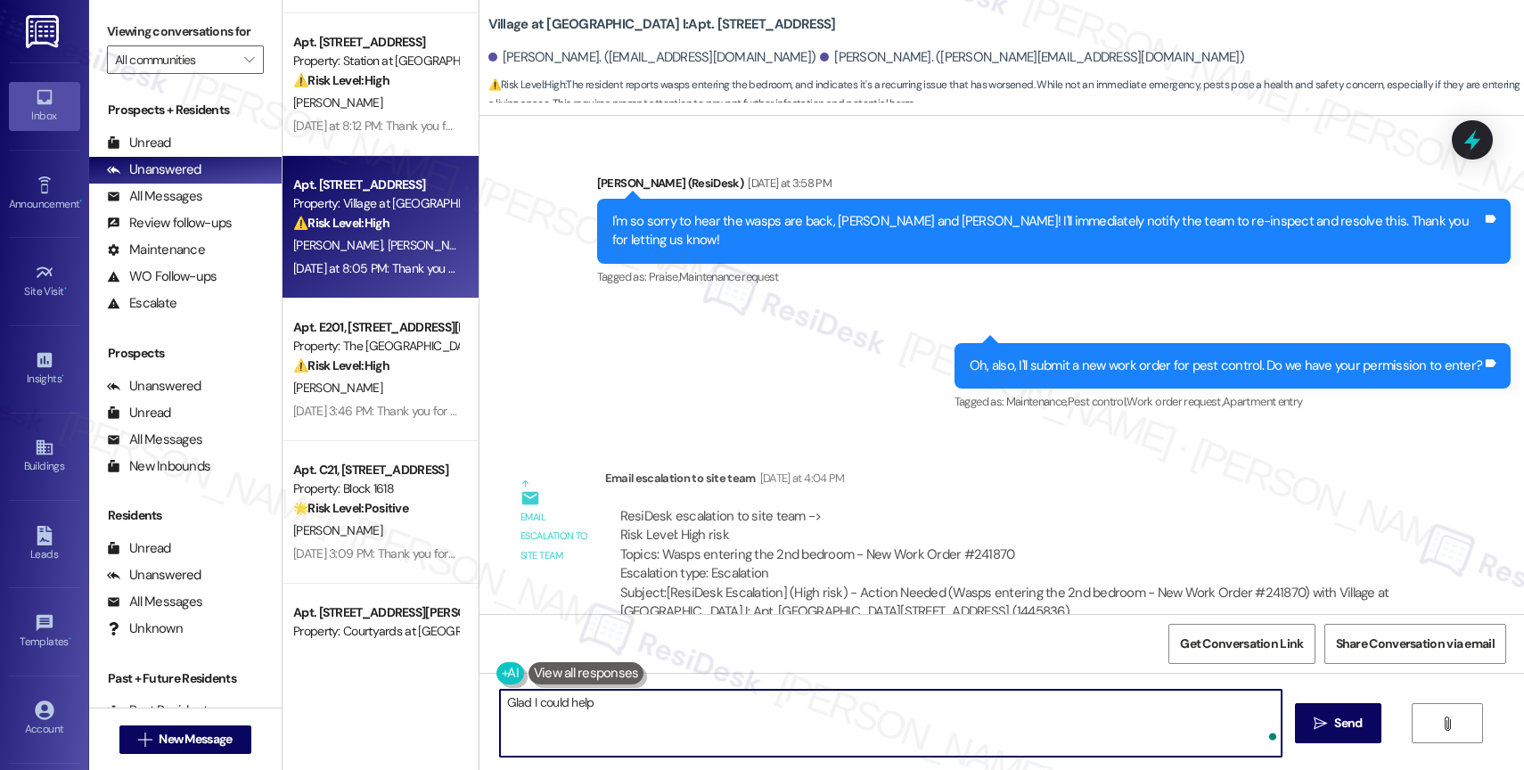
type textarea "Glad I could help!"
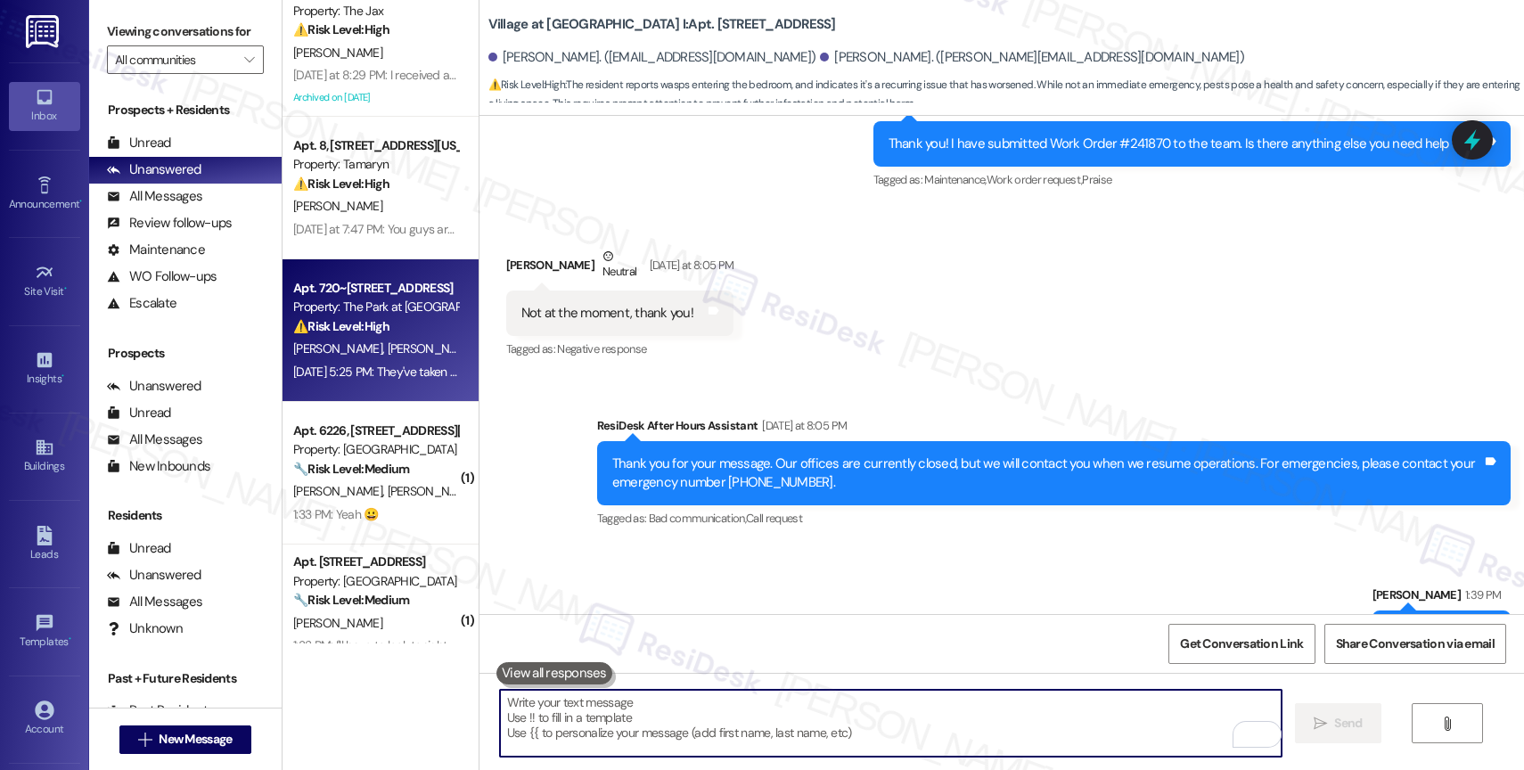
scroll to position [667, 0]
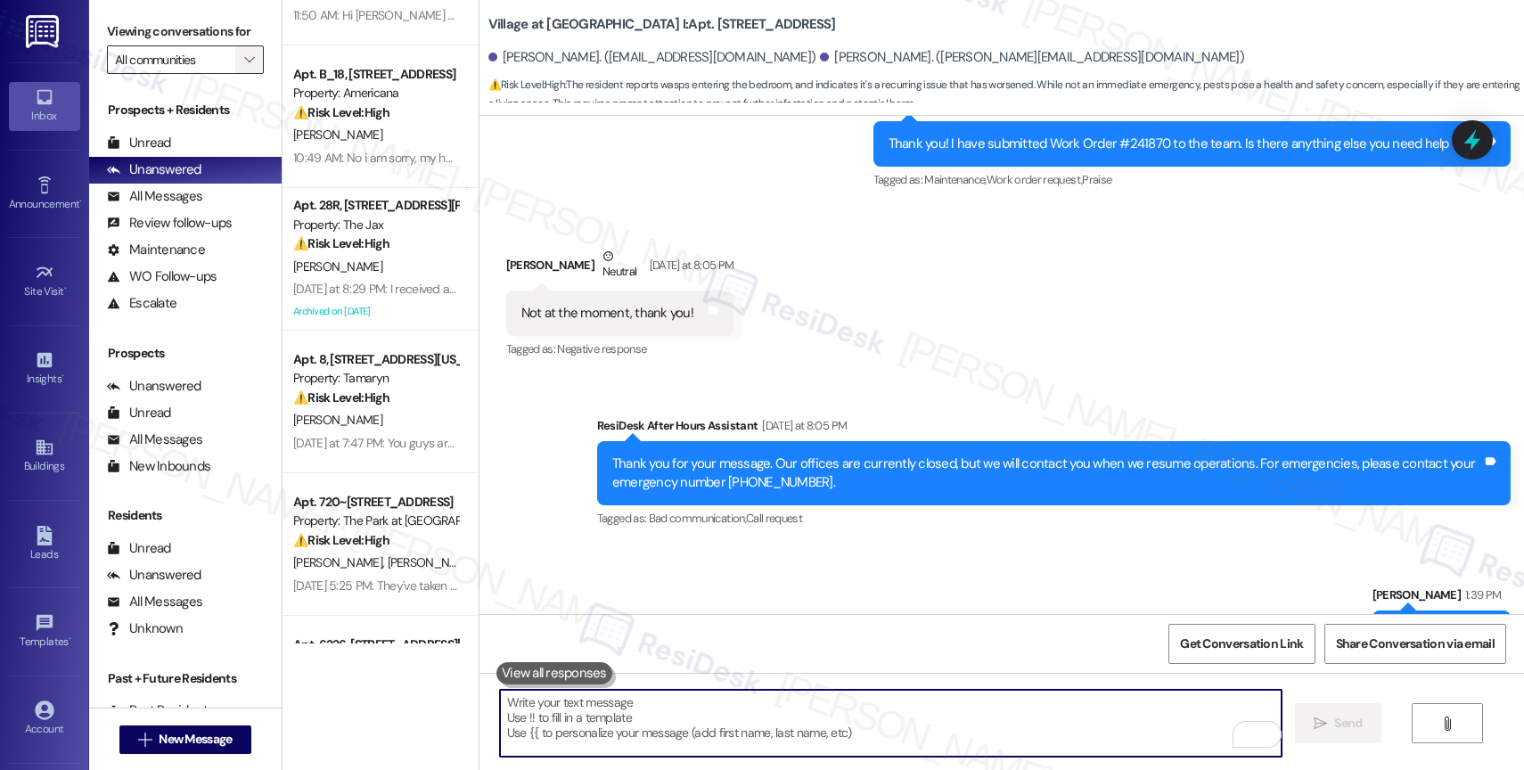
click at [244, 67] on icon "" at bounding box center [249, 60] width 10 height 14
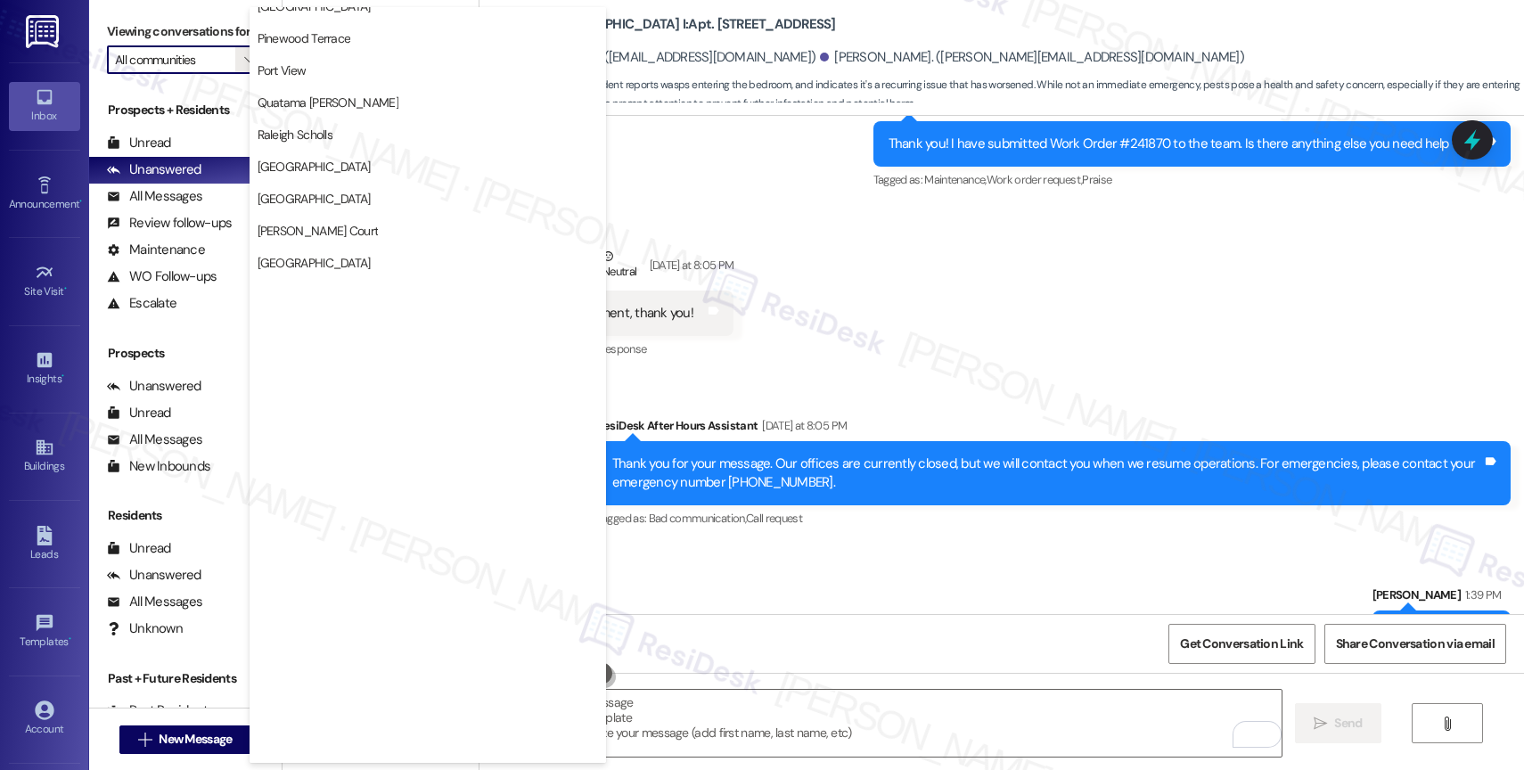
scroll to position [3288, 0]
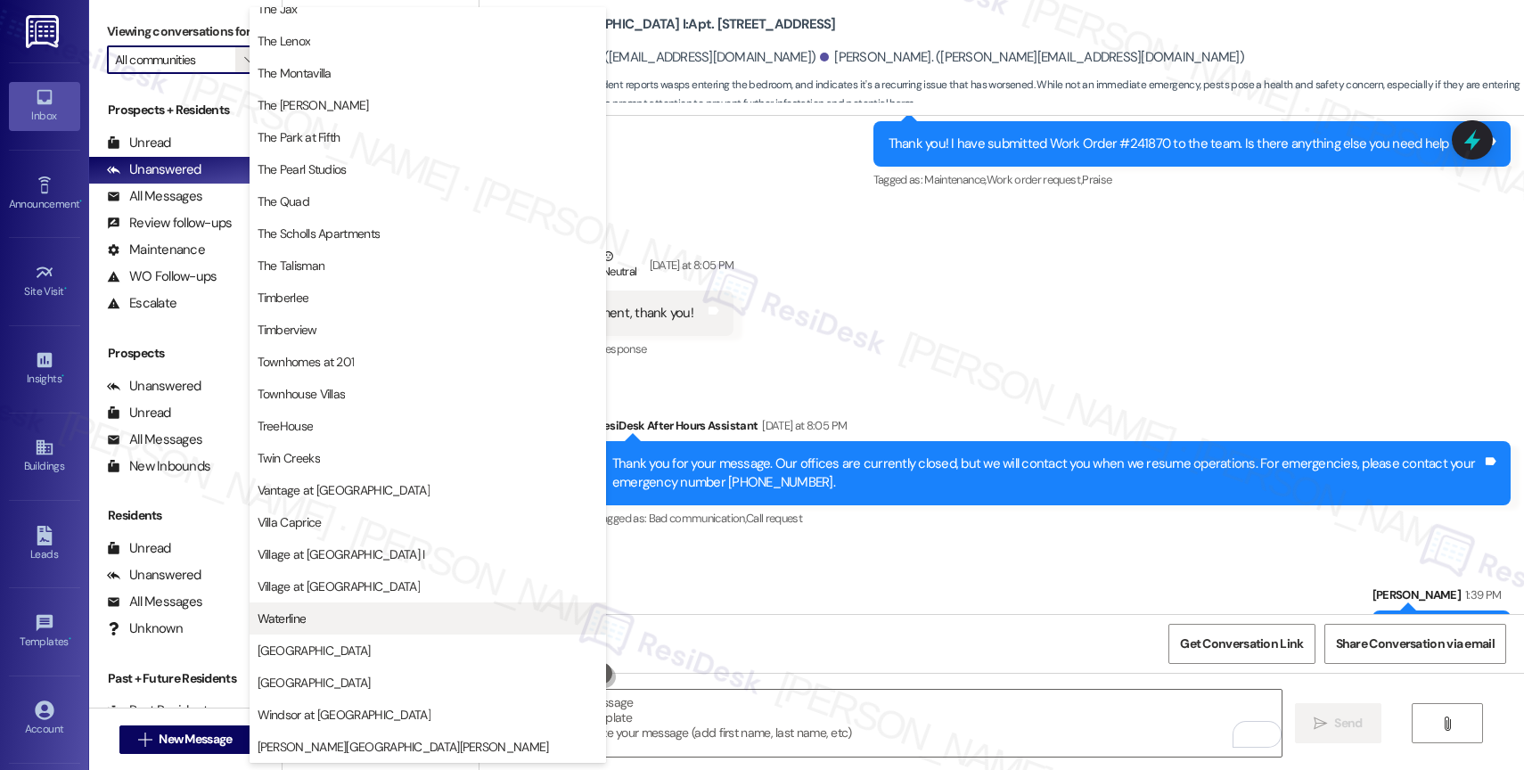
click at [311, 606] on button "Waterline" at bounding box center [428, 618] width 356 height 32
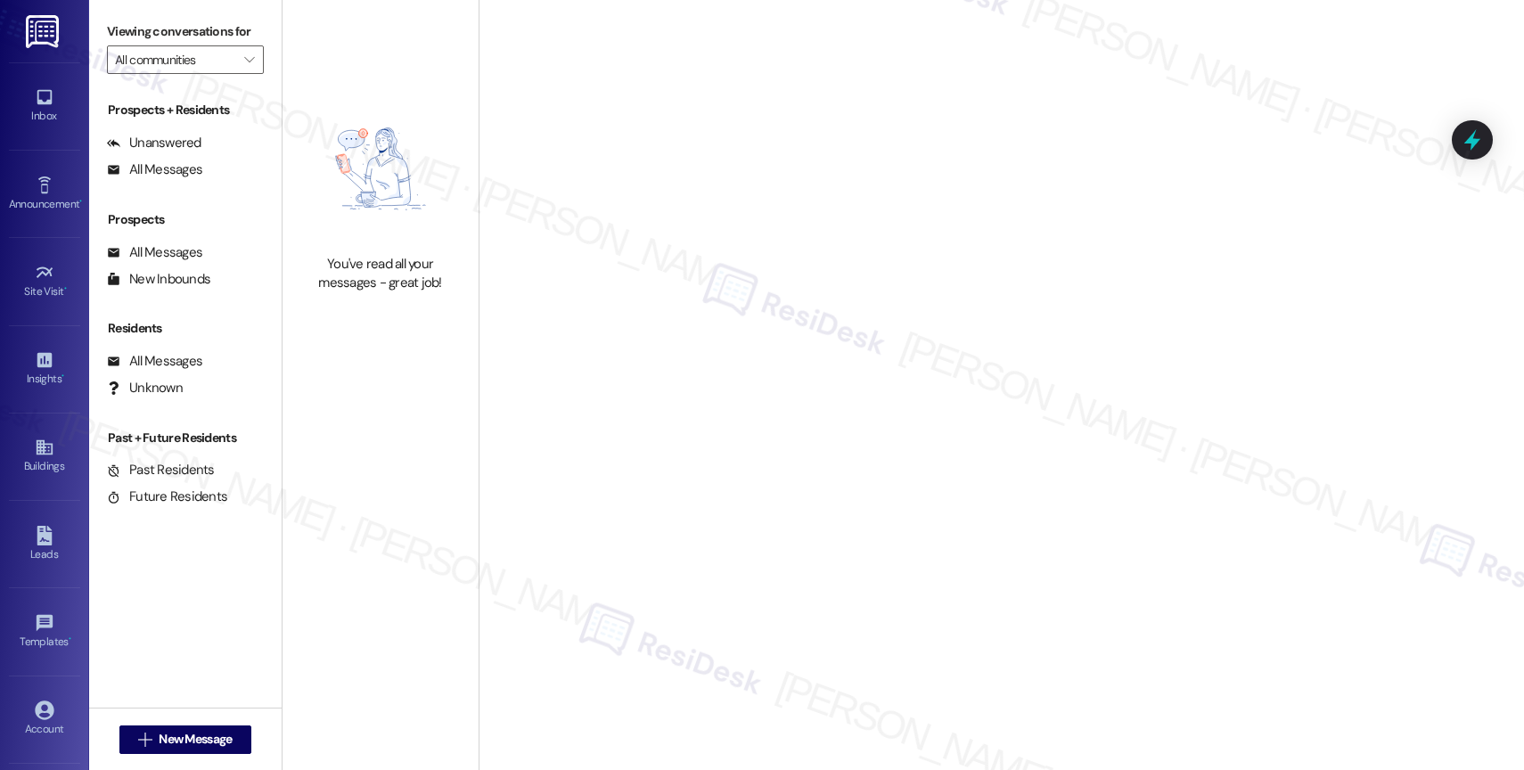
type input "Waterline"
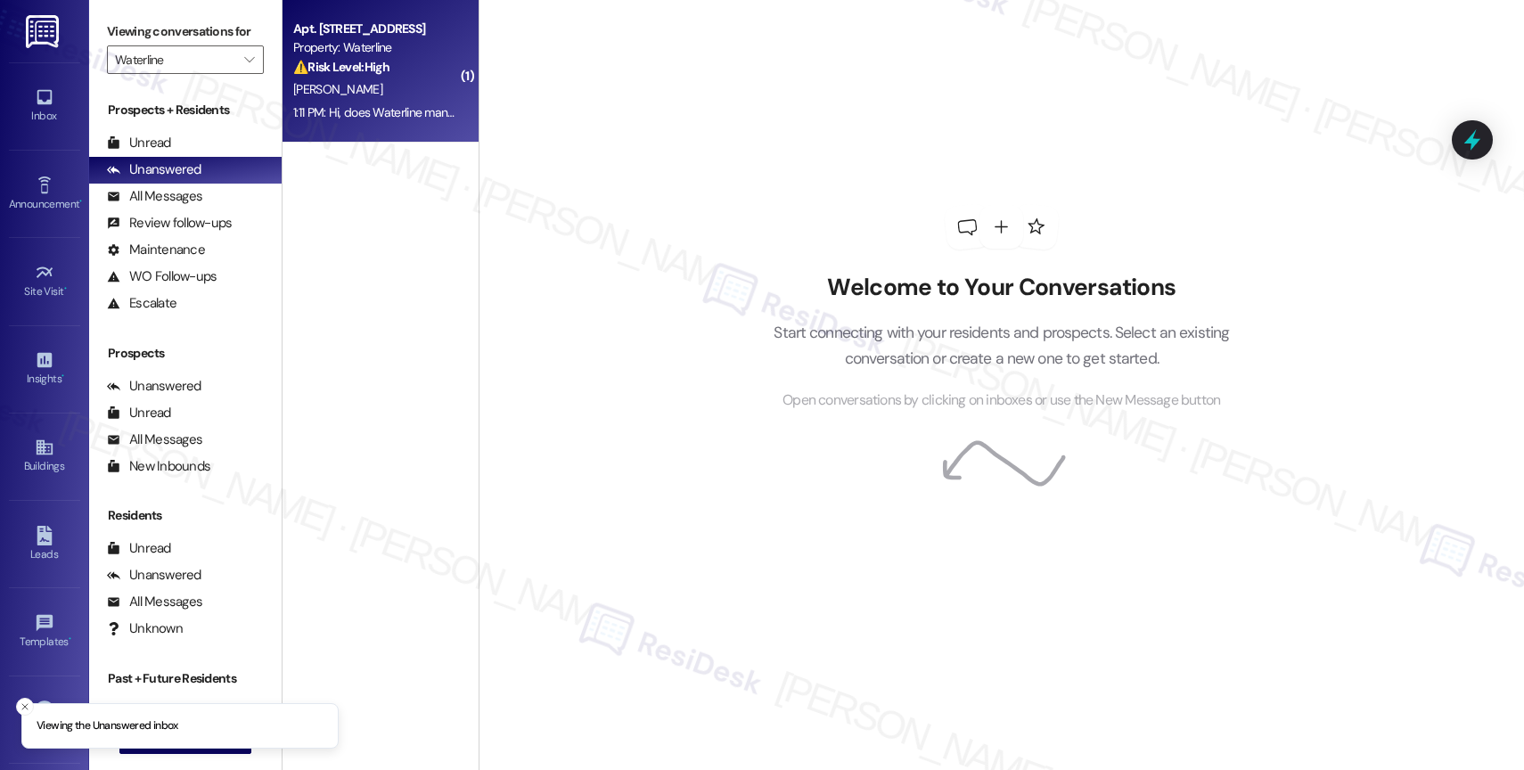
click at [364, 100] on div "[PERSON_NAME]" at bounding box center [375, 89] width 168 height 22
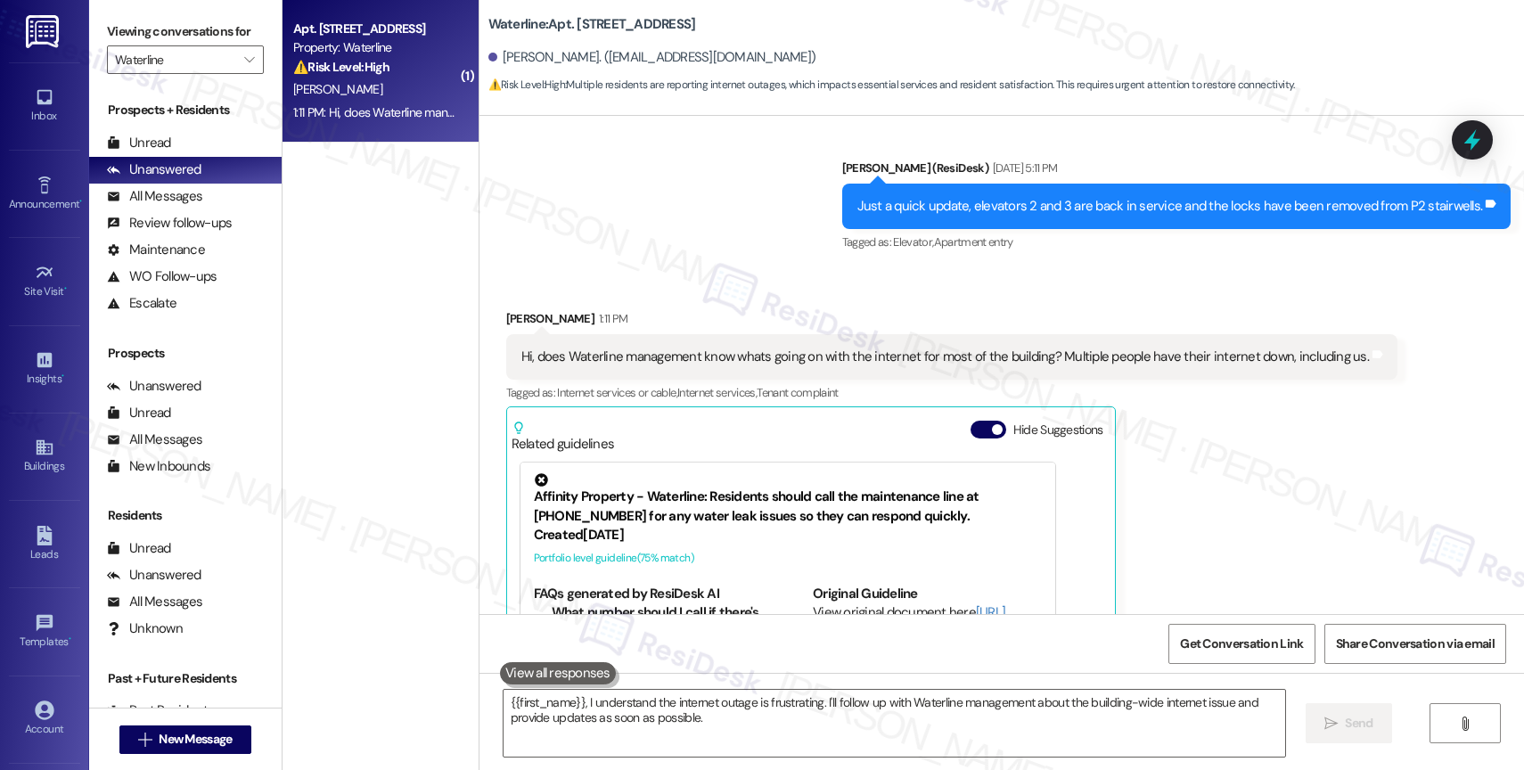
scroll to position [6470, 0]
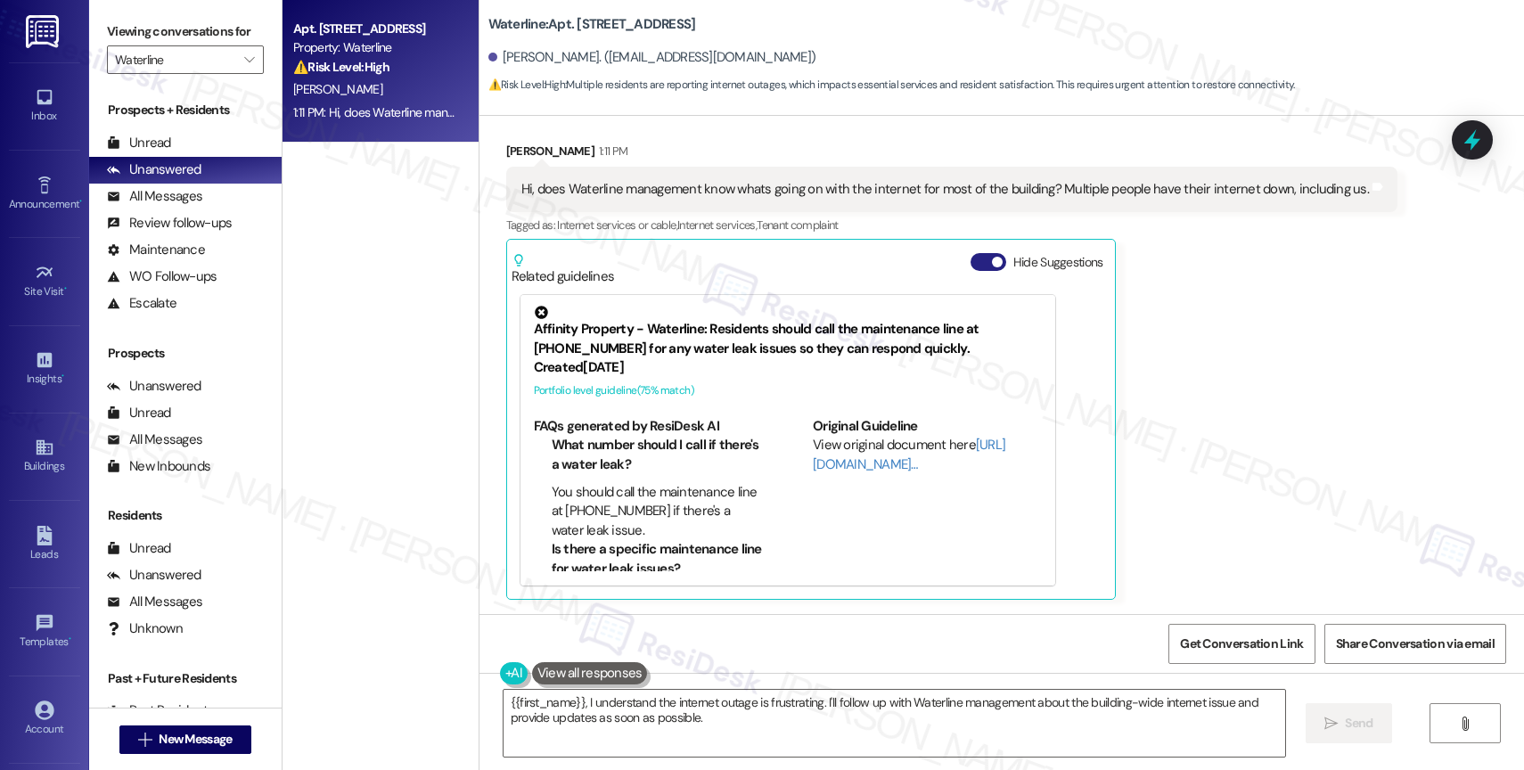
click at [971, 267] on button "Hide Suggestions" at bounding box center [989, 262] width 36 height 18
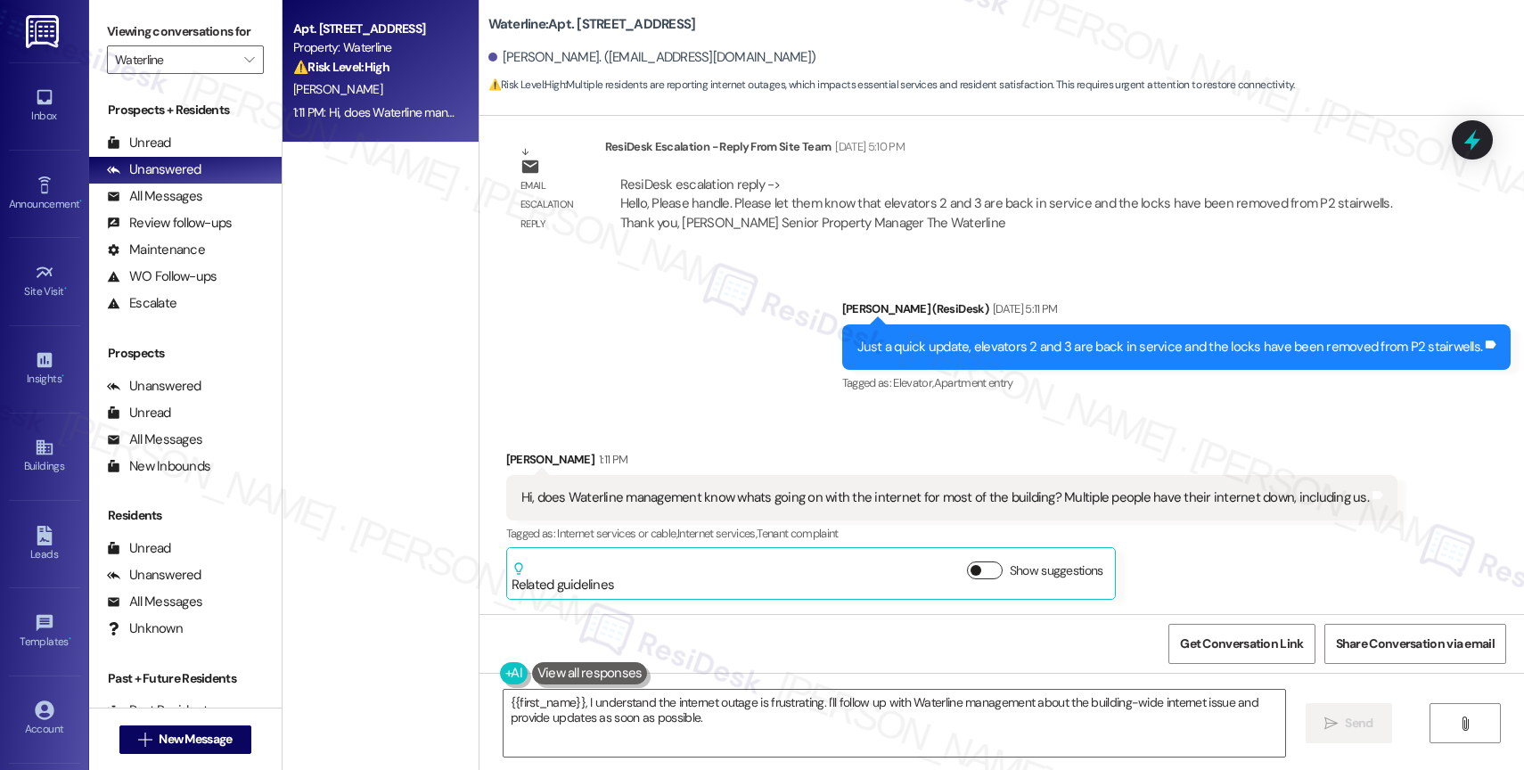
scroll to position [6163, 0]
click at [625, 356] on div "Sent via SMS [PERSON_NAME] (ResiDesk) [DATE] 5:11 PM Just a quick update, eleva…" at bounding box center [1001, 334] width 1044 height 151
click at [586, 667] on button at bounding box center [590, 673] width 116 height 22
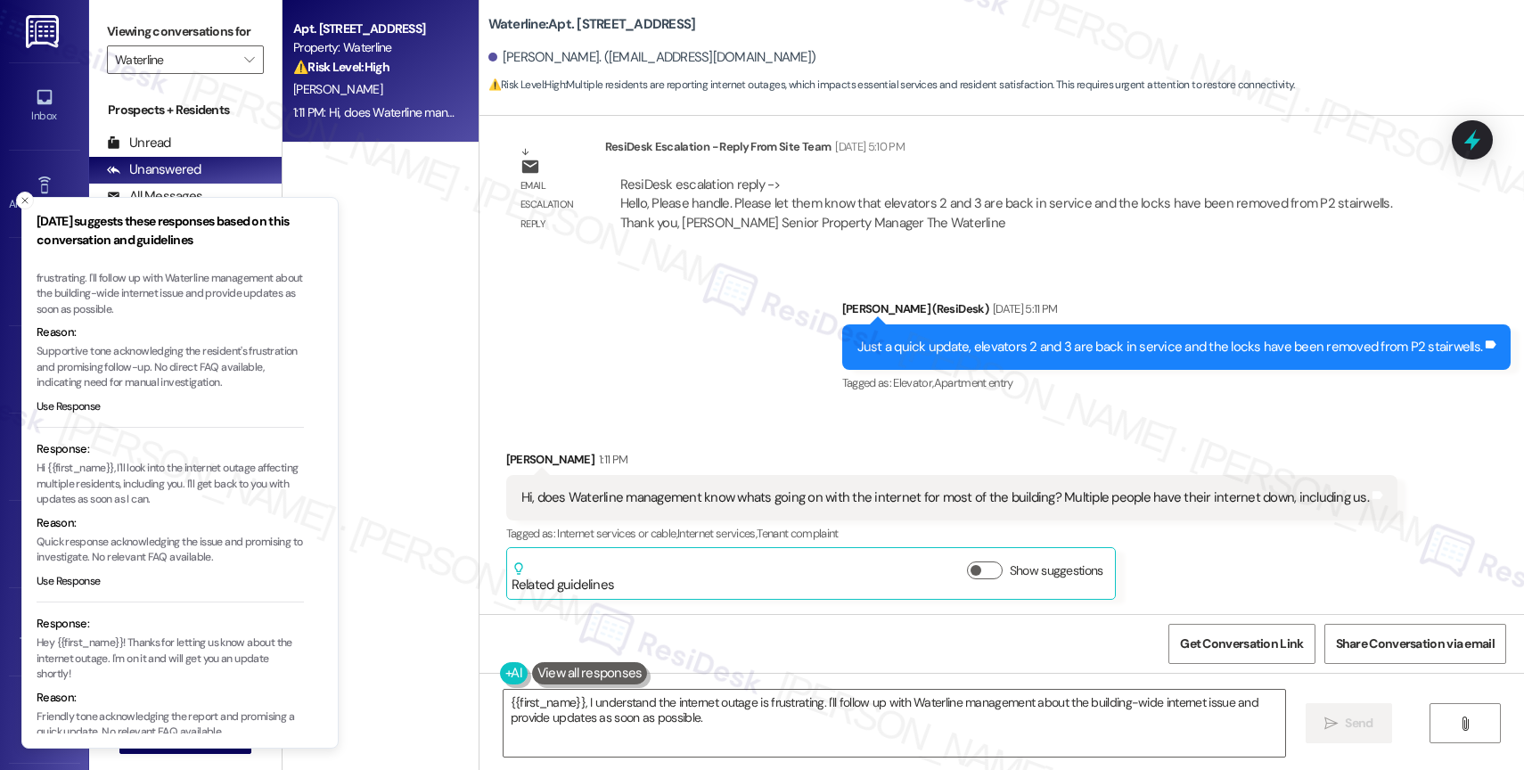
scroll to position [102, 0]
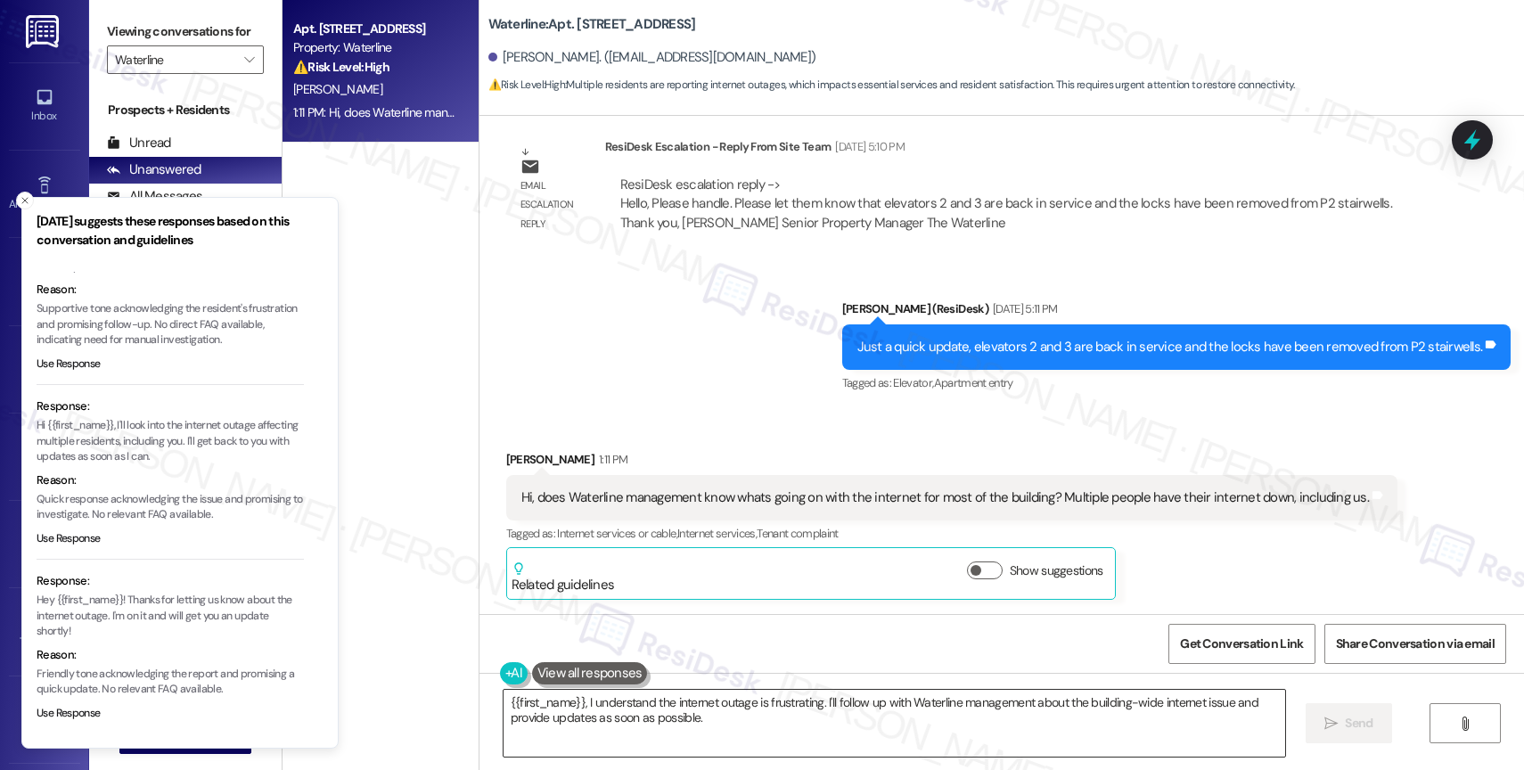
click at [631, 725] on textarea "{{first_name}}, I understand the internet outage is frustrating. I'll follow up…" at bounding box center [895, 723] width 782 height 67
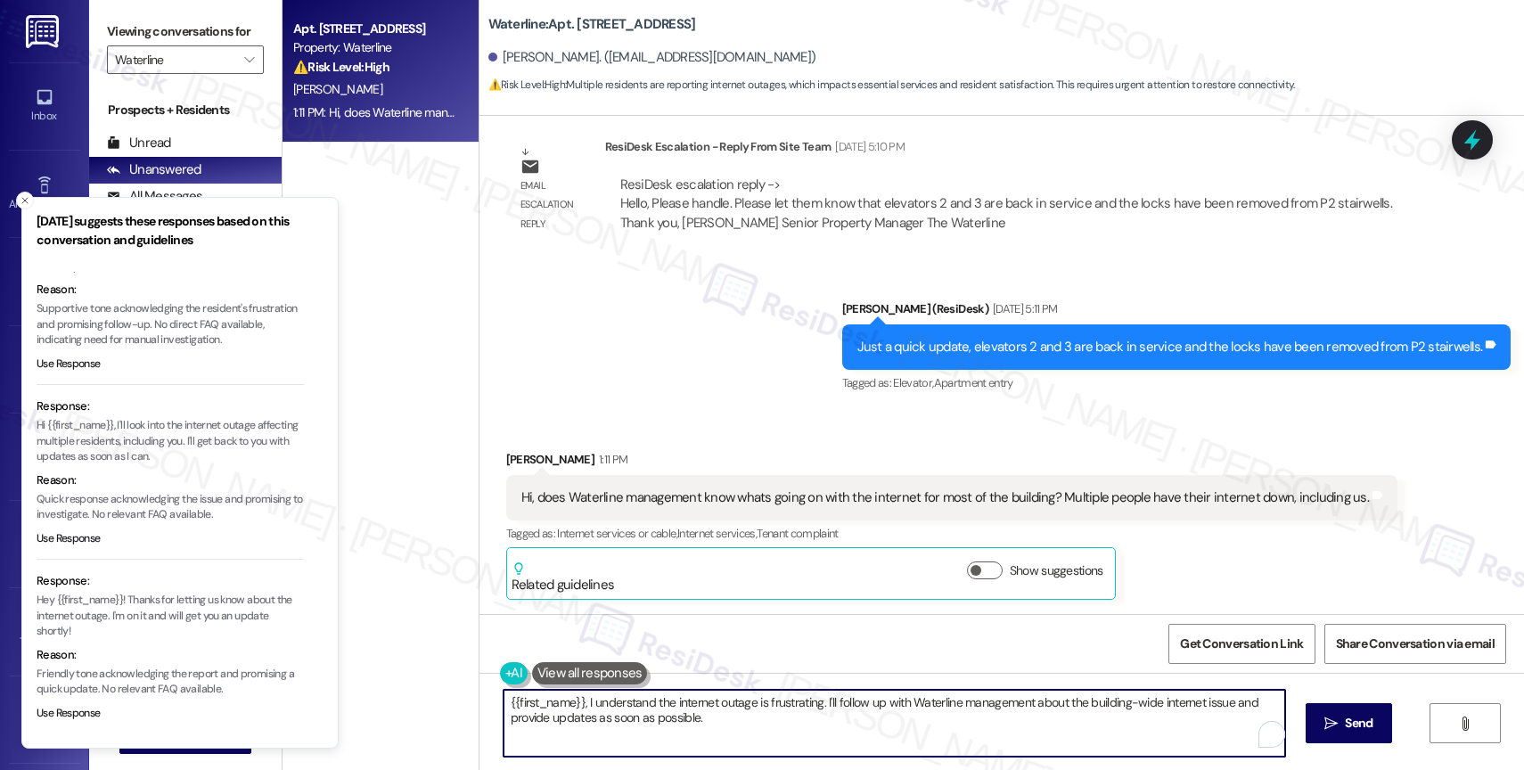
click at [631, 725] on textarea "{{first_name}}, I understand the internet outage is frustrating. I'll follow up…" at bounding box center [895, 723] width 782 height 67
click at [510, 722] on textarea "{{first_name}}, I understand the internet outage is frustrating. I'll follow up…" at bounding box center [895, 723] width 782 height 67
click at [500, 705] on textarea "{{first_name}}, I understand the internet outage is frustrating. I'll follow up…" at bounding box center [891, 723] width 782 height 67
click at [586, 695] on textarea "Hi {{first_name}}, I understand the internet outage is frustrating. I'll follow…" at bounding box center [891, 723] width 782 height 67
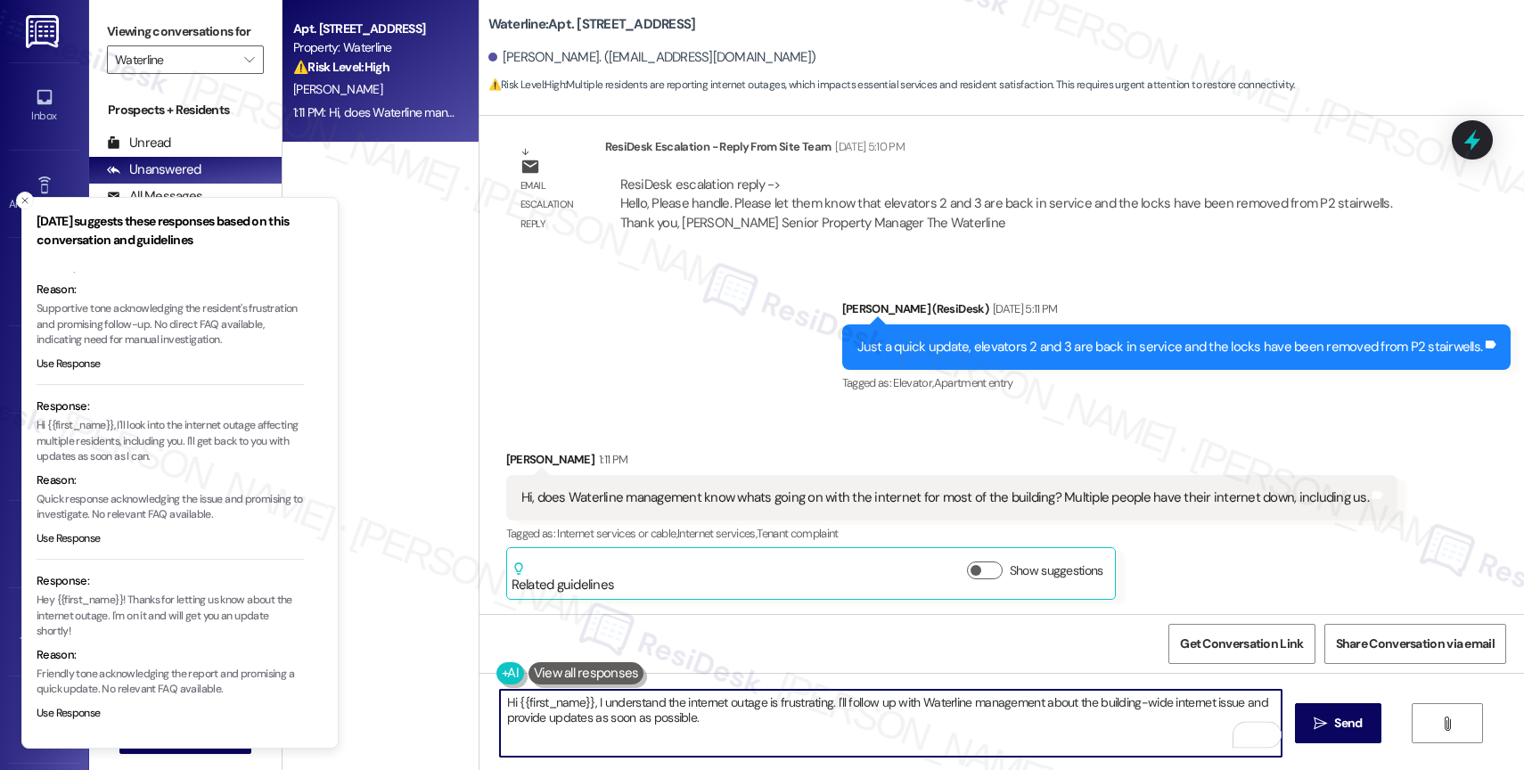
drag, startPoint x: 584, startPoint y: 697, endPoint x: 837, endPoint y: 733, distance: 255.7
click at [837, 733] on textarea "Hi {{first_name}}, I understand the internet outage is frustrating. I'll follow…" at bounding box center [891, 723] width 782 height 67
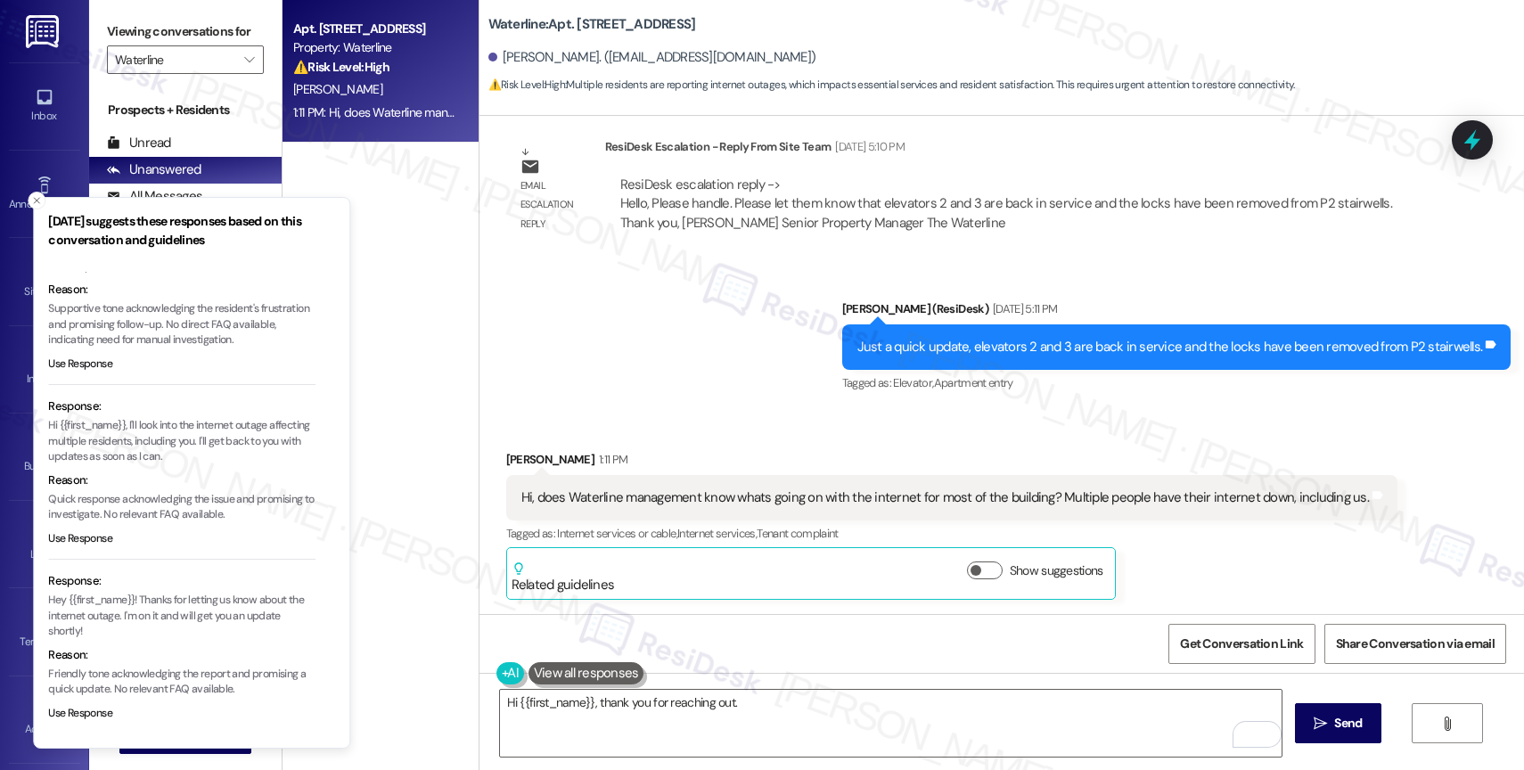
drag, startPoint x: 119, startPoint y: 421, endPoint x: 172, endPoint y: 438, distance: 56.1
click at [172, 438] on p "Hi {{first_name}}, I'll look into the internet outage affecting multiple reside…" at bounding box center [181, 441] width 267 height 47
drag, startPoint x: 119, startPoint y: 418, endPoint x: 153, endPoint y: 428, distance: 36.1
click at [153, 428] on p "Hi {{first_name}}, I'll look into the internet outage affecting multiple reside…" at bounding box center [179, 441] width 267 height 47
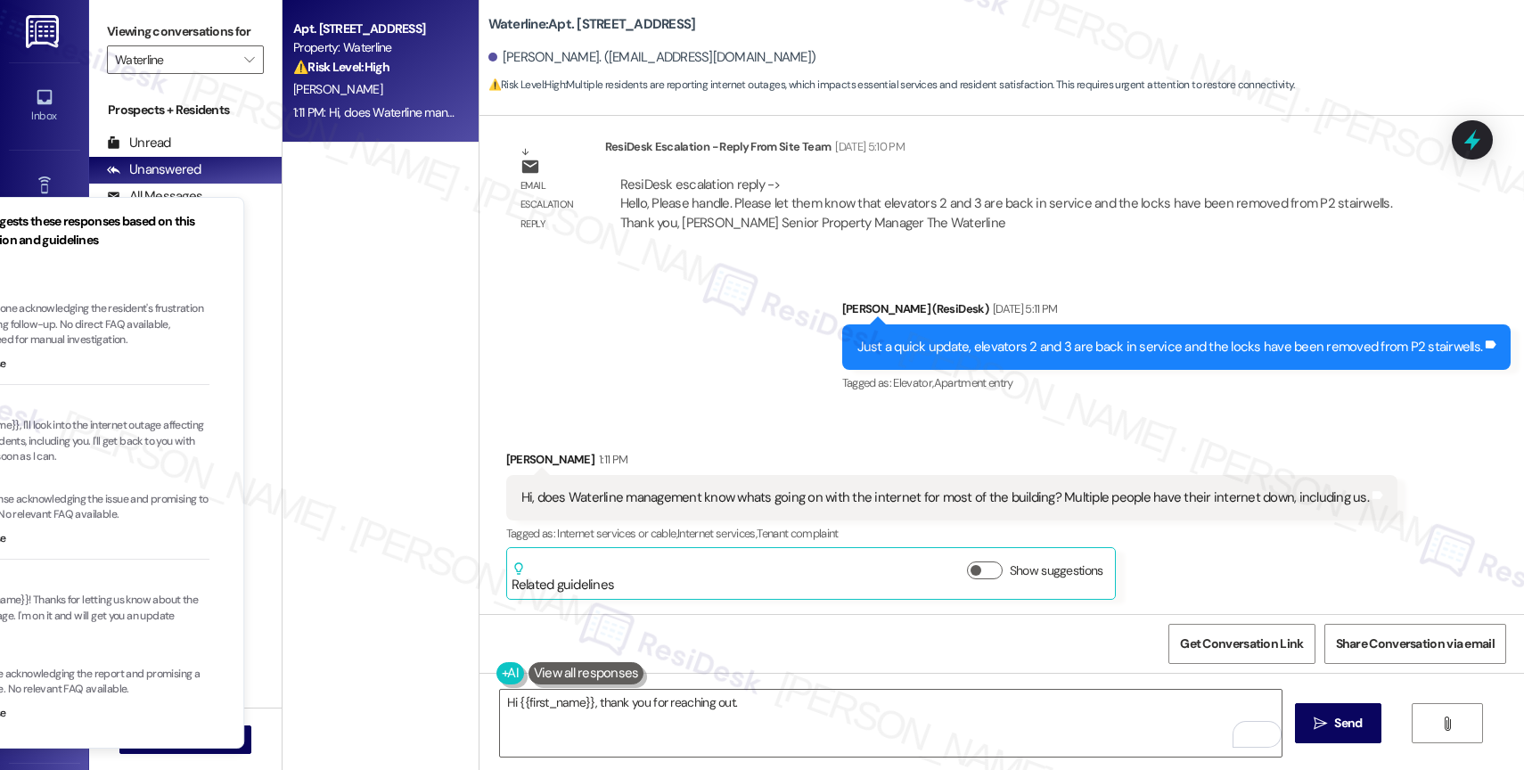
drag, startPoint x: 195, startPoint y: 455, endPoint x: 101, endPoint y: 423, distance: 99.8
click at [101, 423] on p "Hi {{first_name}}, I'll look into the internet outage affecting multiple reside…" at bounding box center [75, 441] width 267 height 47
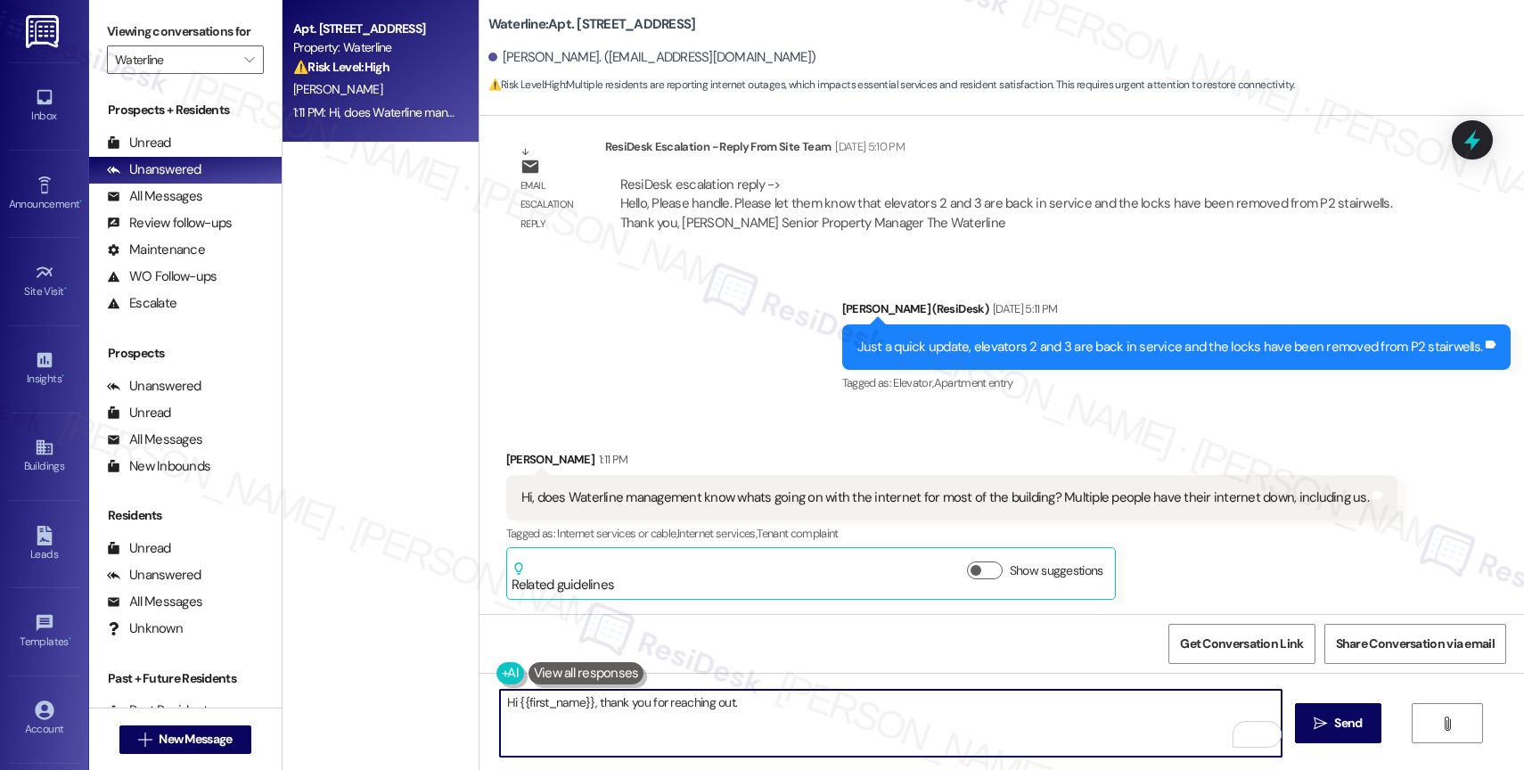
click at [806, 717] on textarea "Hi {{first_name}}, thank you for reaching out." at bounding box center [891, 723] width 782 height 67
type textarea "Hi {{first_name}}, thank you for reaching out. I"
